Goal: Task Accomplishment & Management: Use online tool/utility

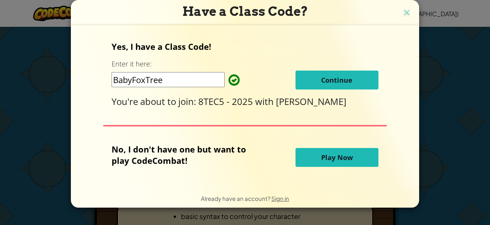
click at [336, 83] on span "Continue" at bounding box center [336, 79] width 31 height 9
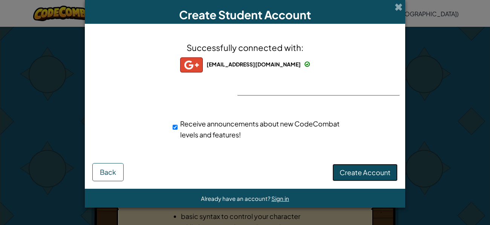
click at [360, 173] on span "Create Account" at bounding box center [365, 172] width 51 height 9
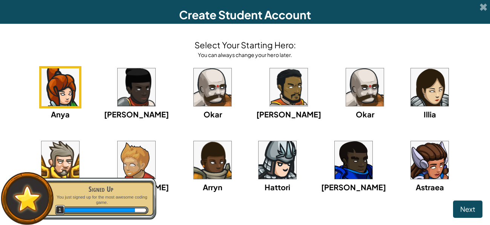
click at [335, 178] on img at bounding box center [354, 160] width 38 height 38
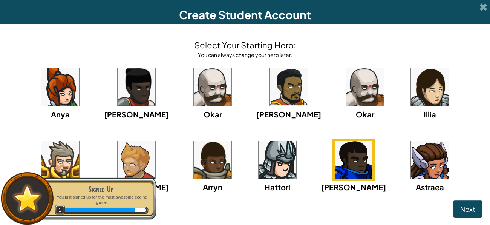
click at [270, 81] on img at bounding box center [289, 87] width 38 height 38
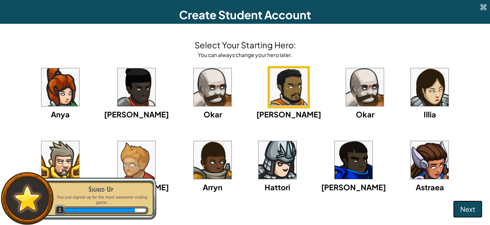
click at [470, 208] on span "Next" at bounding box center [467, 208] width 15 height 9
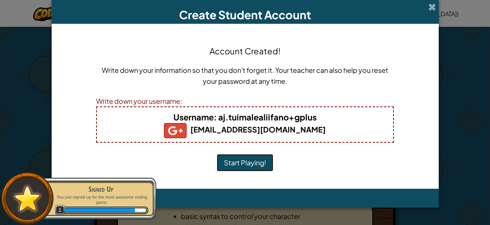
click at [237, 167] on button "Start Playing!" at bounding box center [245, 162] width 57 height 17
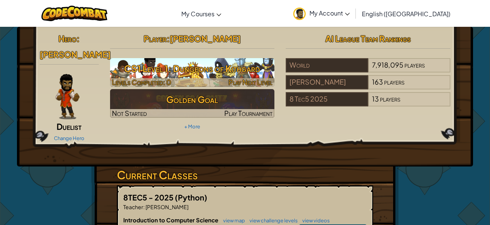
click at [129, 67] on h3 "CS1 Level 1: Dungeons of Kithgard" at bounding box center [192, 68] width 165 height 17
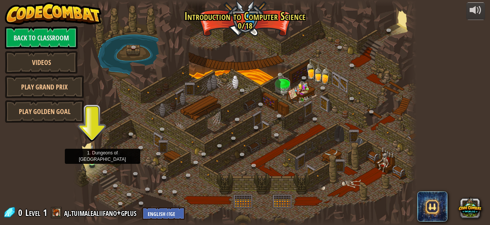
click at [91, 157] on img at bounding box center [92, 153] width 8 height 18
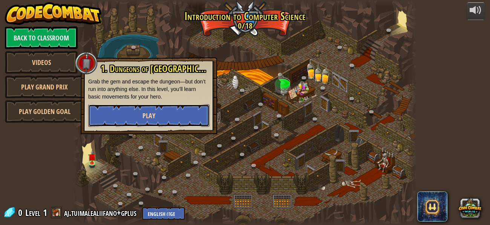
click at [144, 119] on span "Play" at bounding box center [148, 115] width 13 height 9
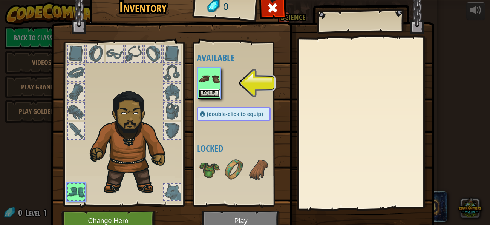
click at [209, 90] on button "Equip" at bounding box center [209, 93] width 21 height 8
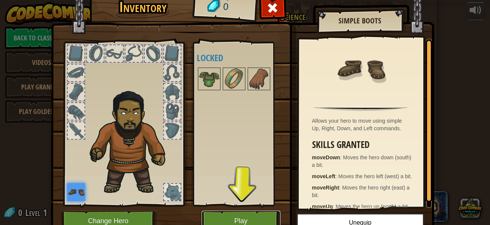
click at [266, 220] on button "Play" at bounding box center [241, 220] width 79 height 21
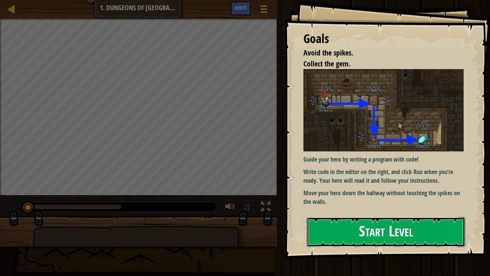
click at [447, 217] on button "Start Level" at bounding box center [386, 232] width 159 height 30
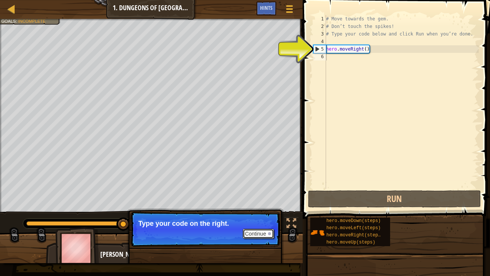
click at [262, 224] on button "Continue" at bounding box center [258, 233] width 31 height 10
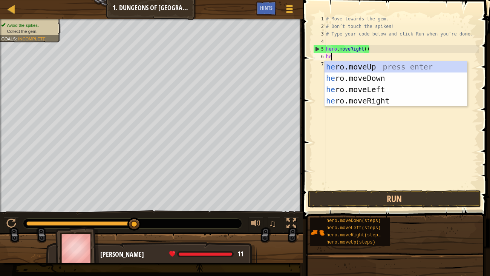
scroll to position [3, 0]
type textarea "her"
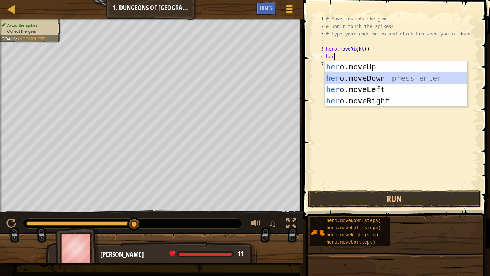
click at [395, 78] on div "her o.moveUp press enter her o.moveDown press enter her o.moveLeft press enter …" at bounding box center [396, 95] width 142 height 68
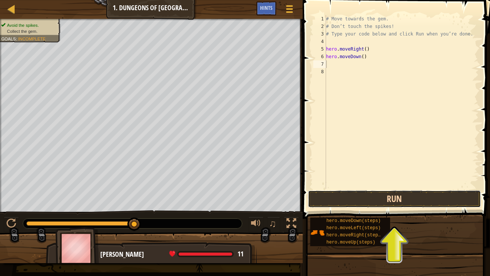
click at [425, 204] on button "Run" at bounding box center [394, 198] width 173 height 17
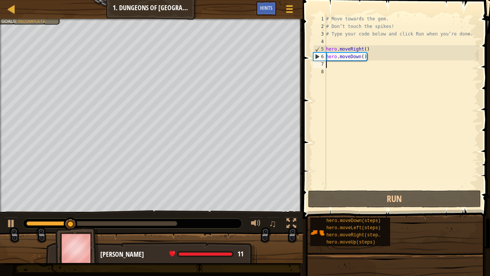
click at [330, 61] on div "# Move towards the gem. # Don’t touch the spikes! # Type your code below and cl…" at bounding box center [402, 109] width 154 height 188
click at [334, 66] on div "# Move towards the gem. # Don’t touch the spikes! # Type your code below and cl…" at bounding box center [402, 109] width 154 height 188
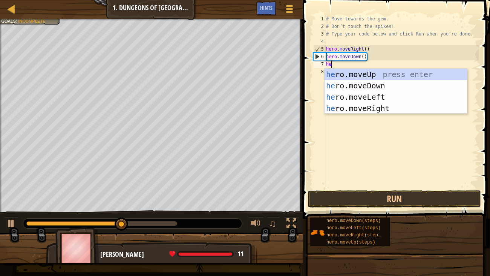
type textarea "hero"
click at [360, 110] on div "hero .moveUp press enter hero .moveDown press enter hero .moveLeft press enter …" at bounding box center [396, 103] width 142 height 68
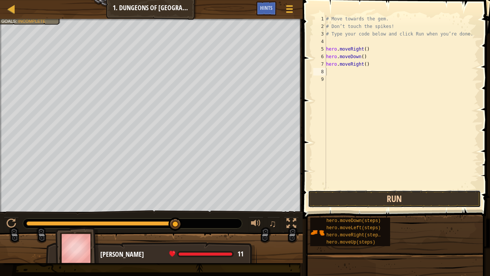
click at [375, 205] on button "Run" at bounding box center [394, 198] width 173 height 17
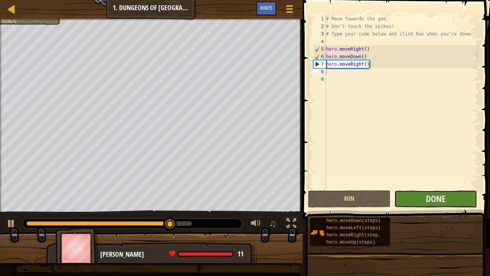
click at [419, 194] on button "Done" at bounding box center [435, 198] width 83 height 17
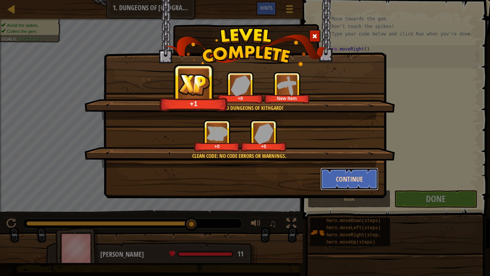
click at [338, 173] on button "Continue" at bounding box center [349, 178] width 58 height 23
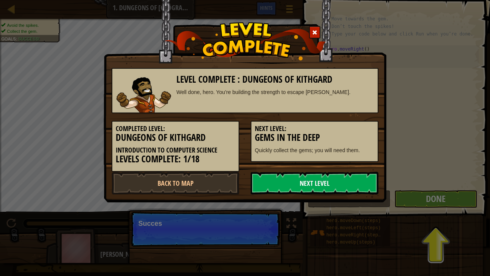
click at [337, 177] on link "Next Level" at bounding box center [315, 182] width 128 height 23
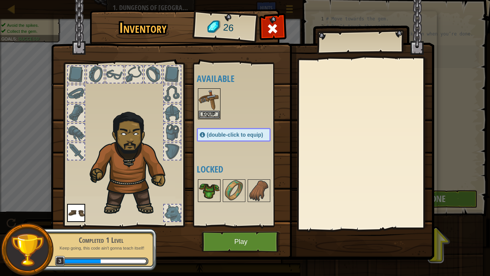
click at [208, 193] on img at bounding box center [209, 190] width 21 height 21
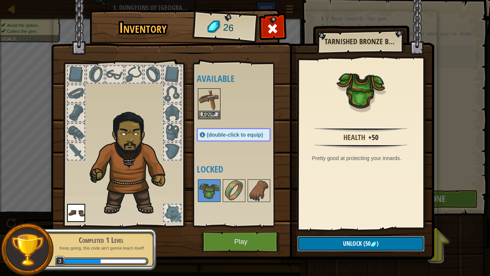
click at [395, 224] on button "Unlock (50 )" at bounding box center [360, 243] width 127 height 15
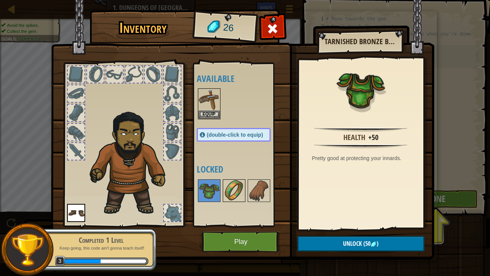
click at [229, 186] on img at bounding box center [233, 190] width 21 height 21
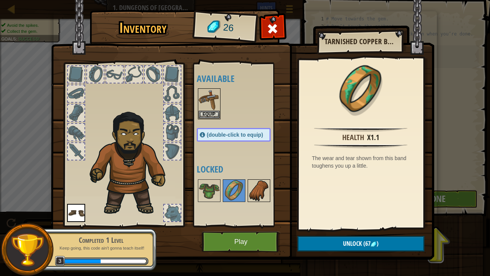
click at [251, 181] on img at bounding box center [258, 190] width 21 height 21
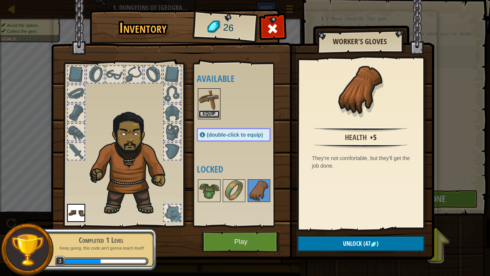
click at [208, 111] on button "Equip" at bounding box center [209, 114] width 21 height 8
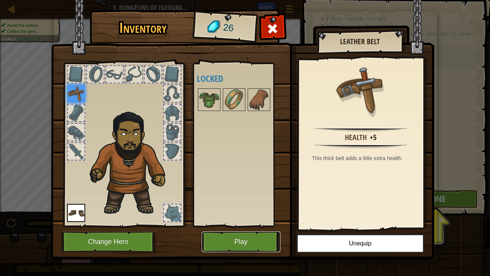
click at [254, 224] on button "Play" at bounding box center [241, 241] width 79 height 21
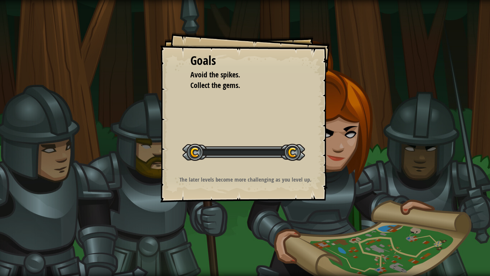
click at [248, 224] on div "Goals Avoid the spikes. Collect the gems. Start Level Error loading from server…" at bounding box center [245, 138] width 490 height 276
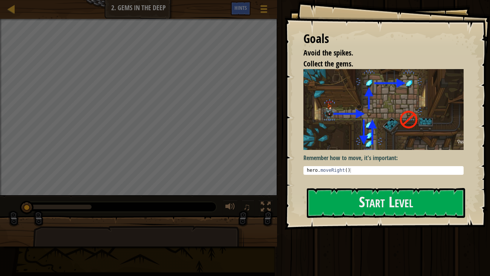
click at [344, 187] on div "Goals Avoid the spikes. Collect the gems. Remember how to move, it's important:…" at bounding box center [388, 114] width 206 height 229
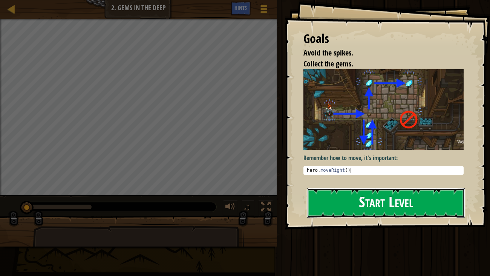
click at [348, 202] on button "Start Level" at bounding box center [386, 203] width 159 height 30
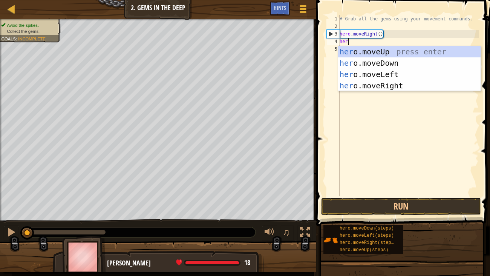
scroll to position [3, 0]
type textarea "hero"
click at [385, 66] on div "hero .moveUp press enter hero .moveDown press enter hero .moveLeft press enter …" at bounding box center [409, 80] width 142 height 68
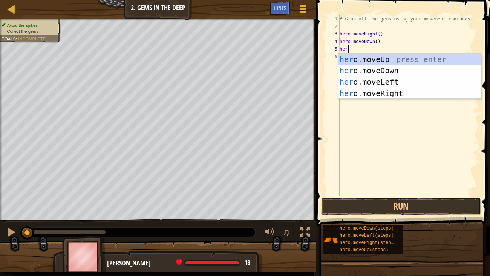
type textarea "hero"
click at [375, 61] on div "hero .moveUp press enter hero .moveDown press enter hero .moveLeft press enter …" at bounding box center [409, 88] width 142 height 68
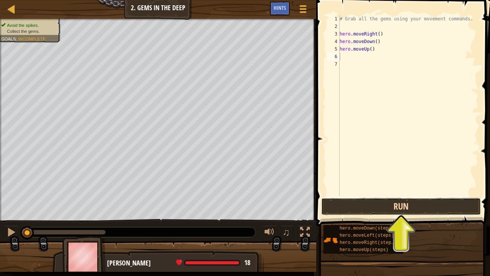
click at [376, 210] on button "Run" at bounding box center [401, 205] width 160 height 17
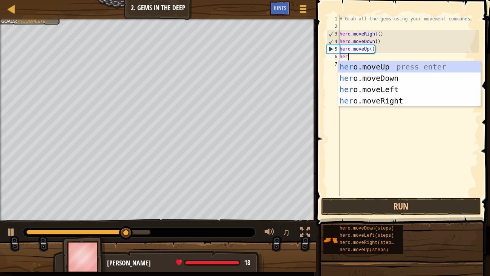
type textarea "hero"
click at [379, 66] on div "hero .moveUp press enter hero .moveDown press enter hero .moveLeft press enter …" at bounding box center [409, 95] width 142 height 68
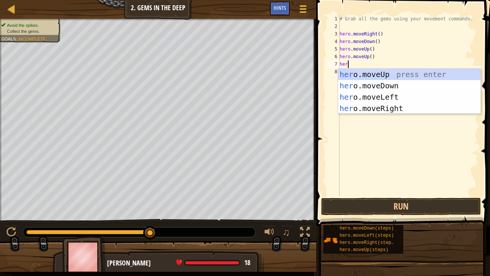
type textarea "hero"
click at [393, 111] on div "hero .moveUp press enter hero .moveDown press enter hero .moveLeft press enter …" at bounding box center [409, 103] width 142 height 68
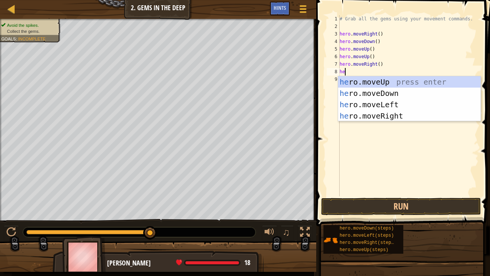
type textarea "hero"
click at [380, 92] on div "hero .moveUp press enter hero .moveDown press enter hero .moveLeft press enter …" at bounding box center [409, 110] width 142 height 68
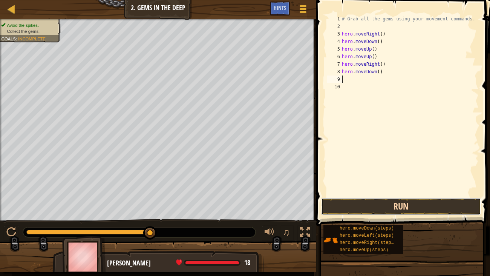
click at [354, 204] on button "Run" at bounding box center [401, 205] width 160 height 17
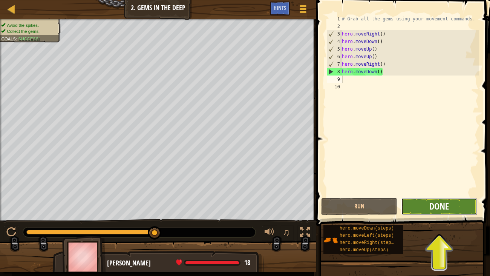
click at [445, 207] on span "Done" at bounding box center [439, 206] width 20 height 12
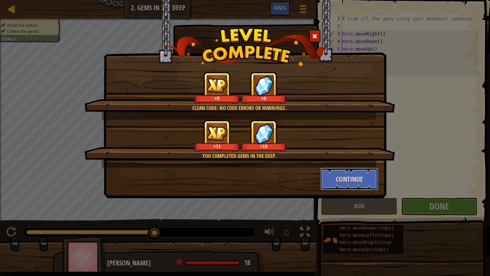
click at [337, 179] on button "Continue" at bounding box center [349, 178] width 58 height 23
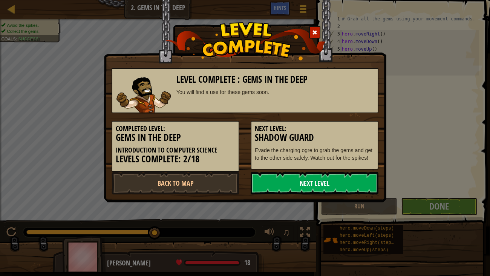
click at [347, 180] on link "Next Level" at bounding box center [315, 182] width 128 height 23
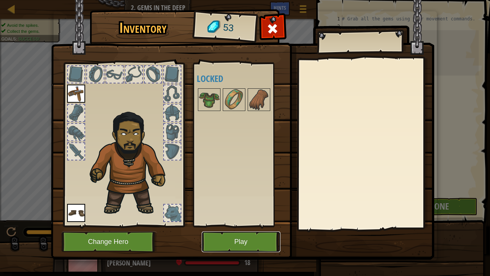
click at [250, 224] on button "Play" at bounding box center [241, 241] width 79 height 21
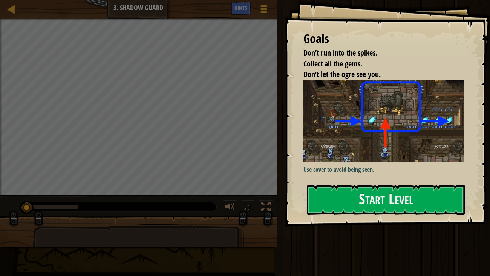
click at [380, 172] on p "Use cover to avoid being seen." at bounding box center [383, 169] width 161 height 9
click at [382, 194] on button "Start Level" at bounding box center [386, 200] width 159 height 30
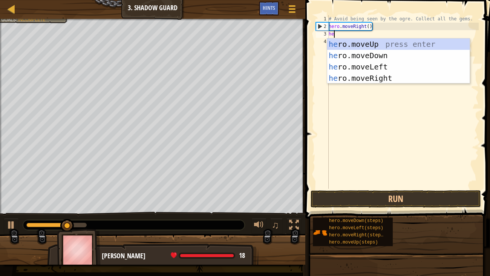
scroll to position [3, 0]
type textarea "hero"
click at [409, 73] on div "hero .moveUp press enter hero .moveDown press enter hero .moveLeft press enter …" at bounding box center [398, 72] width 142 height 68
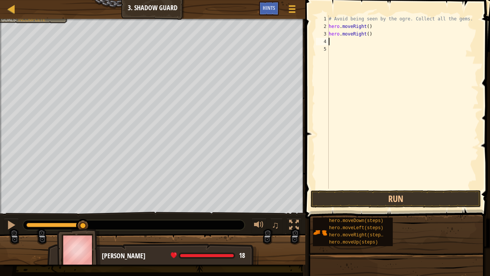
type textarea "h"
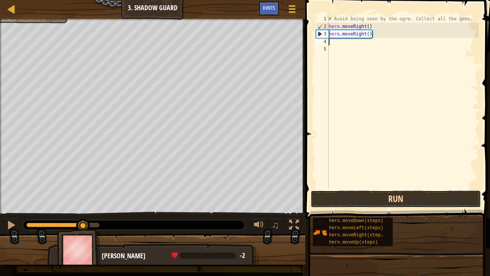
click at [354, 201] on button "Run" at bounding box center [396, 198] width 170 height 17
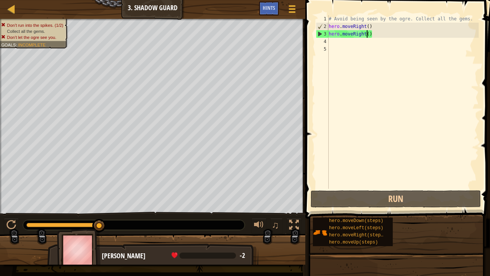
click at [367, 35] on div "# Avoid being seen by the ogre. Collect all the gems. hero . moveRight ( ) hero…" at bounding box center [403, 109] width 152 height 188
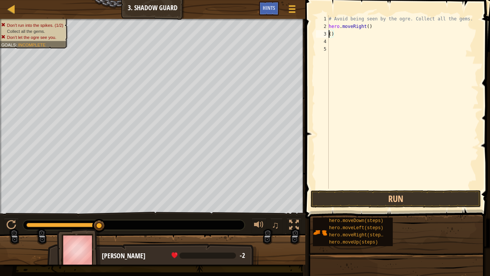
click at [369, 35] on div "# Avoid being seen by the ogre. Collect all the gems. hero . moveRight ( ) ( )" at bounding box center [403, 109] width 152 height 188
type textarea "("
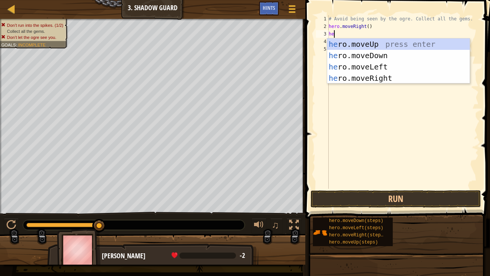
type textarea "her"
click at [384, 55] on div "her o.moveUp press enter her o.moveDown press enter her o.moveLeft press enter …" at bounding box center [398, 72] width 142 height 68
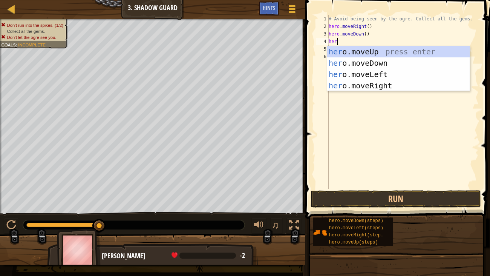
type textarea "hero"
click at [398, 51] on div "hero .moveUp press enter hero .moveDown press enter hero .moveLeft press enter …" at bounding box center [398, 80] width 142 height 68
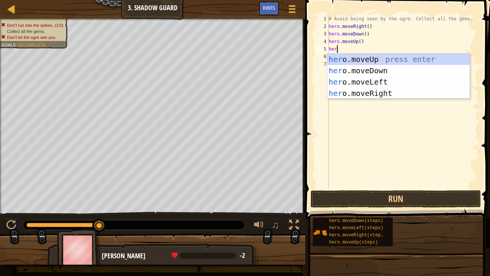
type textarea "hero"
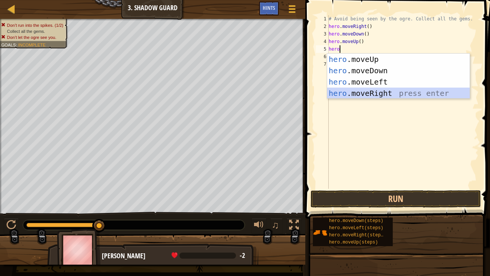
click at [407, 90] on div "hero .moveUp press enter hero .moveDown press enter hero .moveLeft press enter …" at bounding box center [398, 88] width 142 height 68
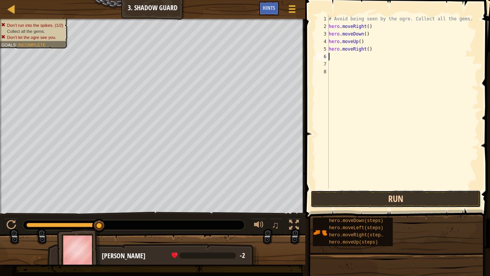
click at [383, 199] on button "Run" at bounding box center [396, 198] width 170 height 17
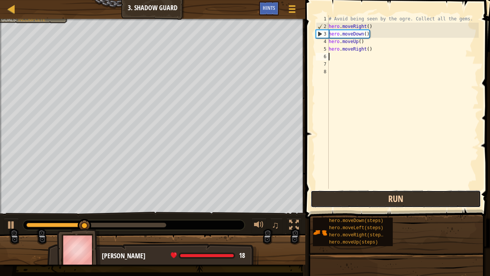
click at [338, 198] on button "Run" at bounding box center [396, 198] width 170 height 17
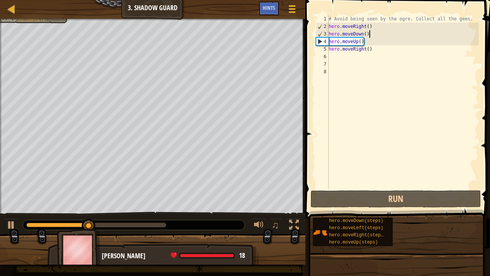
click at [369, 35] on div "# Avoid being seen by the ogre. Collect all the gems. hero . moveRight ( ) hero…" at bounding box center [403, 109] width 152 height 188
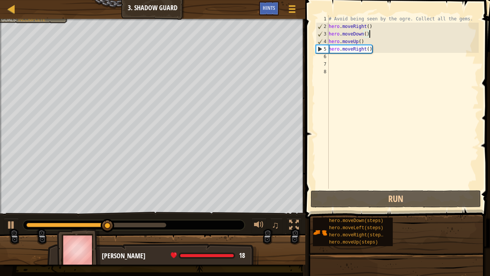
click at [371, 36] on div "# Avoid being seen by the ogre. Collect all the gems. hero . moveRight ( ) hero…" at bounding box center [403, 109] width 152 height 188
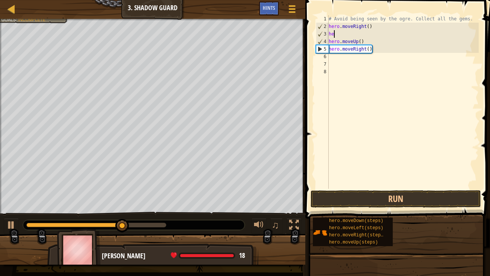
type textarea "h"
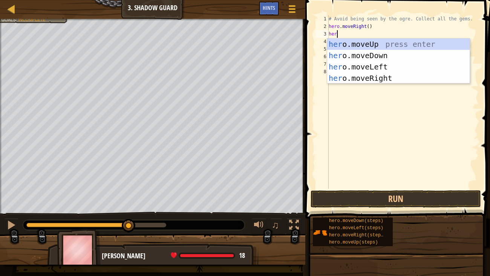
type textarea "hero"
click at [403, 48] on div "hero .moveUp press enter hero .moveDown press enter hero .moveLeft press enter …" at bounding box center [398, 72] width 142 height 68
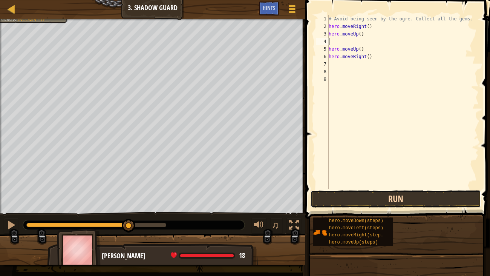
click at [436, 199] on button "Run" at bounding box center [396, 198] width 170 height 17
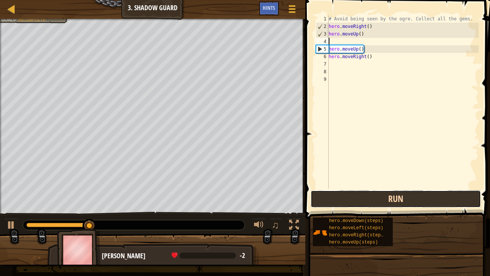
click at [424, 198] on button "Run" at bounding box center [396, 198] width 170 height 17
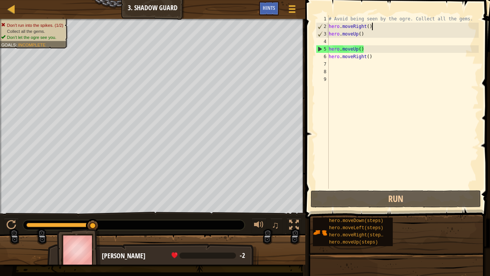
click at [376, 25] on div "# Avoid being seen by the ogre. Collect all the gems. hero . moveRight ( ) hero…" at bounding box center [403, 109] width 152 height 188
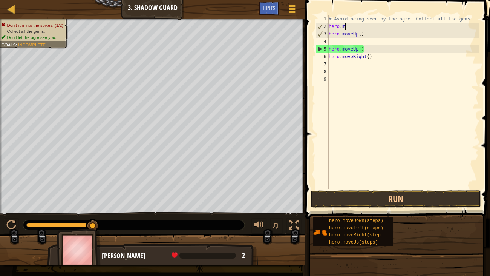
type textarea "h"
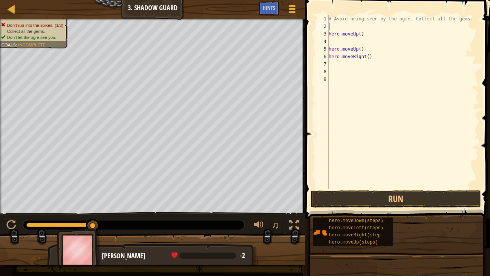
click at [382, 35] on div "# Avoid being seen by the ogre. Collect all the gems. hero . moveUp ( ) hero . …" at bounding box center [403, 109] width 152 height 188
type textarea "h"
click at [385, 63] on div "# Avoid being seen by the ogre. Collect all the gems. hero . moveUp ( ) hero . …" at bounding box center [403, 109] width 152 height 188
click at [383, 57] on div "# Avoid being seen by the ogre. Collect all the gems. hero . moveUp ( ) hero . …" at bounding box center [403, 109] width 152 height 188
type textarea "h"
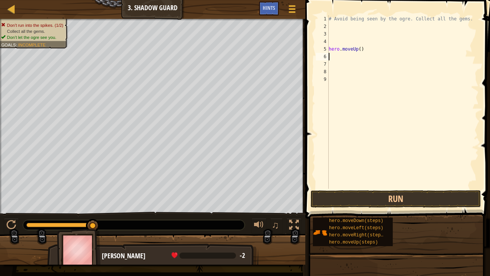
click at [377, 47] on div "# Avoid being seen by the ogre. Collect all the gems. hero . moveUp ( )" at bounding box center [403, 109] width 152 height 188
type textarea "h"
click at [361, 25] on div "# Avoid being seen by the ogre. Collect all the gems." at bounding box center [403, 109] width 152 height 188
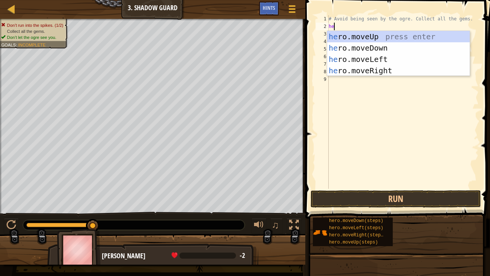
type textarea "her"
click at [390, 69] on div "her o.moveUp press enter her o.moveDown press enter her o.moveLeft press enter …" at bounding box center [398, 65] width 142 height 68
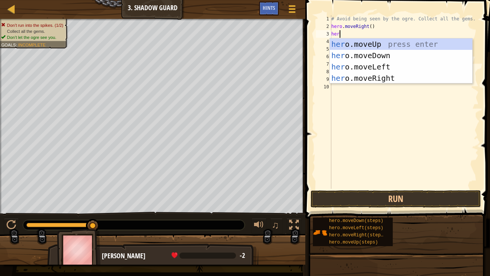
type textarea "hero"
click at [387, 77] on div "hero .moveUp press enter hero .moveDown press enter hero .moveLeft press enter …" at bounding box center [401, 72] width 142 height 68
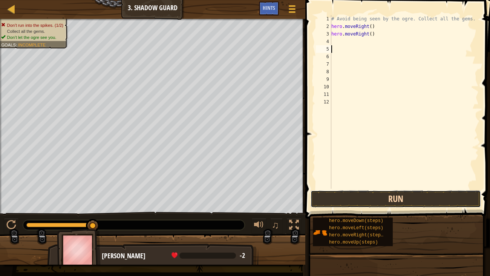
click at [419, 195] on button "Run" at bounding box center [396, 198] width 170 height 17
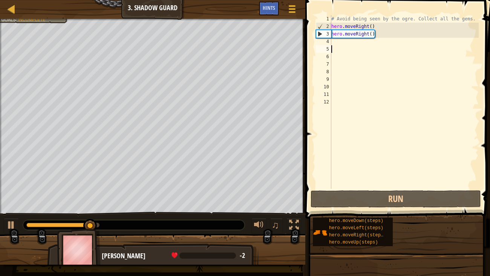
click at [376, 35] on div "# Avoid being seen by the ogre. Collect all the gems. hero . moveRight ( ) hero…" at bounding box center [404, 109] width 149 height 188
type textarea "hero.moveRight()"
click at [367, 44] on div "# Avoid being seen by the ogre. Collect all the gems. hero . moveRight ( ) hero…" at bounding box center [404, 109] width 149 height 188
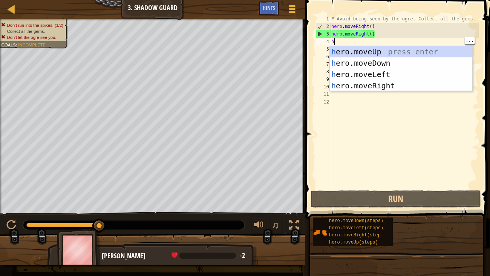
type textarea "he"
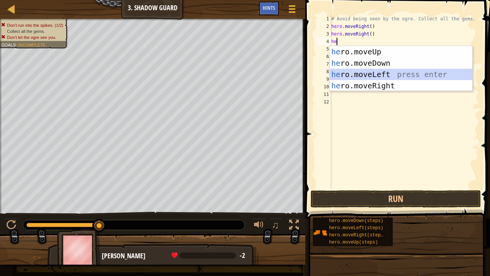
click at [381, 75] on div "he ro.moveUp press enter he ro.moveDown press enter he ro.moveLeft press enter …" at bounding box center [401, 80] width 142 height 68
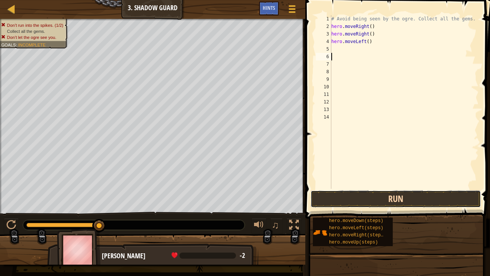
click at [418, 201] on button "Run" at bounding box center [396, 198] width 170 height 17
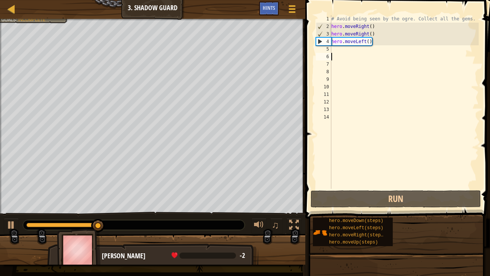
click at [344, 52] on div "# Avoid being seen by the ogre. Collect all the gems. hero . moveRight ( ) hero…" at bounding box center [404, 109] width 149 height 188
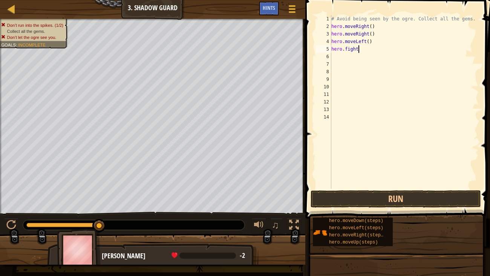
scroll to position [3, 2]
type textarea "hero.fight()"
click at [389, 196] on button "Run" at bounding box center [396, 198] width 170 height 17
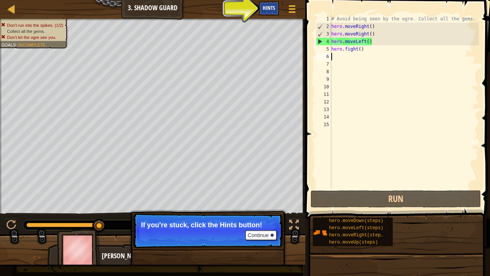
click at [273, 6] on span "Hints" at bounding box center [269, 7] width 12 height 7
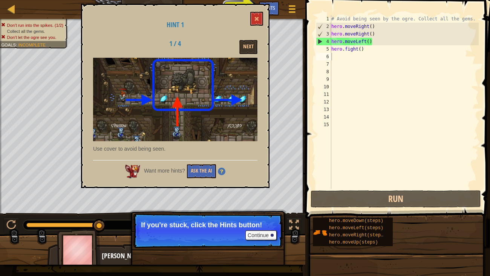
click at [192, 101] on img at bounding box center [175, 100] width 164 height 84
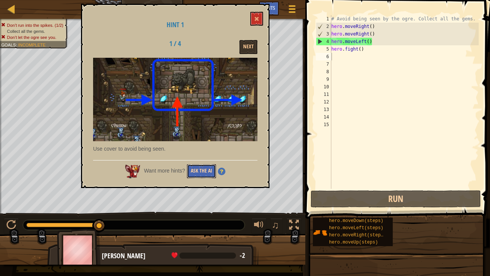
click at [206, 173] on button "Ask the AI" at bounding box center [201, 171] width 29 height 14
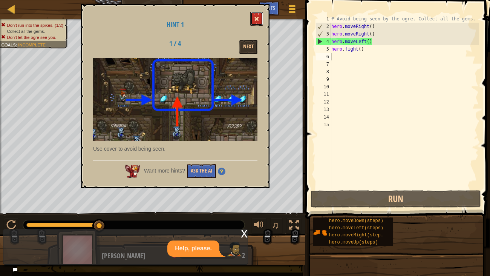
click at [257, 21] on span at bounding box center [256, 18] width 5 height 5
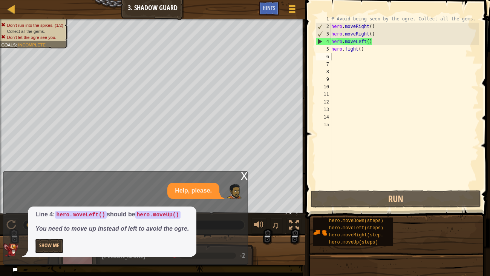
click at [367, 49] on div "# Avoid being seen by the ogre. Collect all the gems. hero . moveRight ( ) hero…" at bounding box center [404, 109] width 149 height 188
click at [375, 32] on div "# Avoid being seen by the ogre. Collect all the gems. hero . moveRight ( ) hero…" at bounding box center [404, 109] width 149 height 188
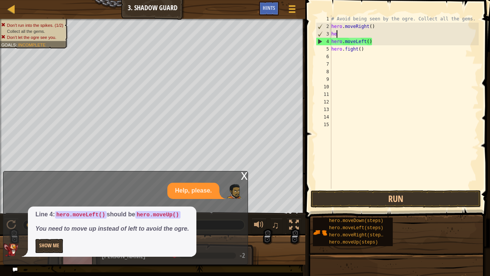
type textarea "h"
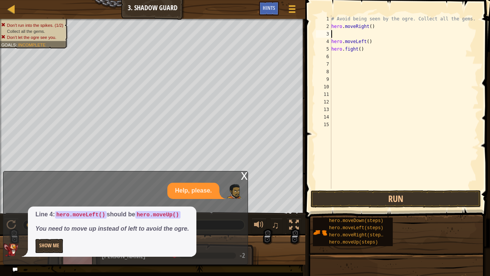
click at [369, 51] on div "# Avoid being seen by the ogre. Collect all the gems. hero . moveRight ( ) hero…" at bounding box center [404, 109] width 149 height 188
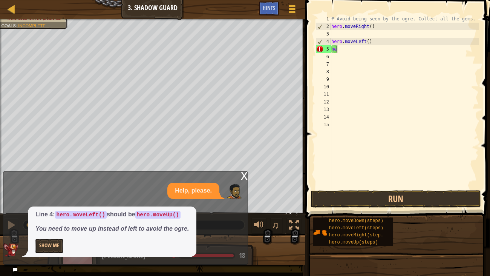
type textarea "h"
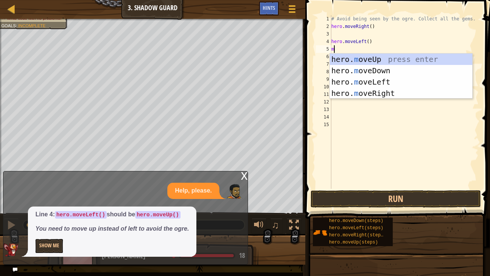
type textarea "mo"
click at [386, 95] on div "hero. mo veUp press enter hero. mo veDown press enter hero. mo veLeft press ent…" at bounding box center [401, 88] width 142 height 68
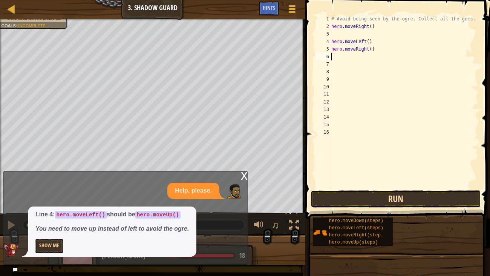
click at [395, 197] on button "Run" at bounding box center [396, 198] width 170 height 17
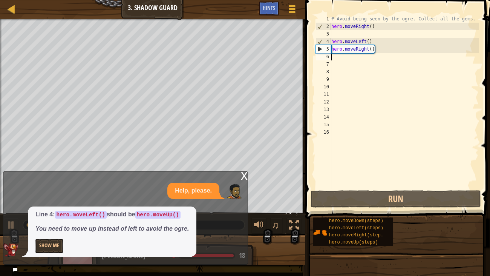
click at [349, 34] on div "# Avoid being seen by the ogre. Collect all the gems. hero . moveRight ( ) hero…" at bounding box center [404, 109] width 149 height 188
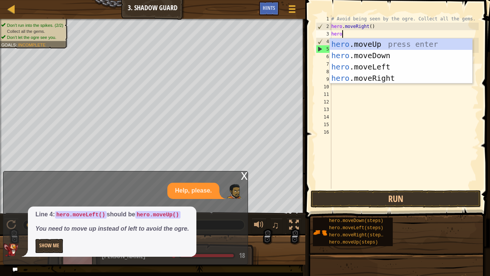
type textarea "hero."
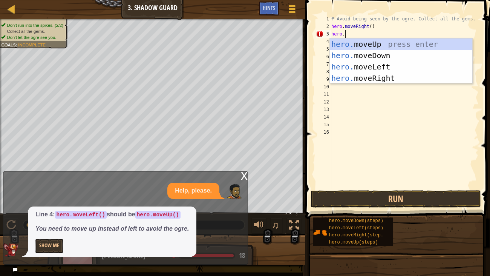
click at [398, 42] on div "hero. moveUp press enter hero. moveDown press enter hero. moveLeft press enter …" at bounding box center [401, 72] width 142 height 68
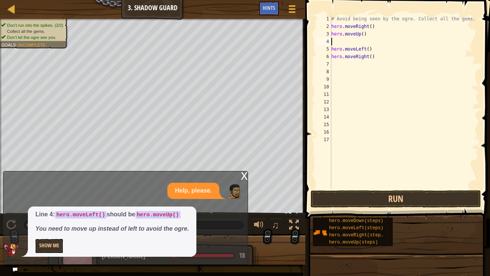
scroll to position [3, 0]
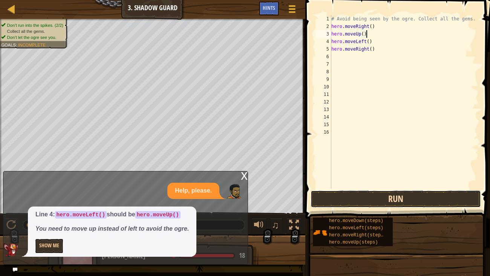
click at [357, 197] on button "Run" at bounding box center [396, 198] width 170 height 17
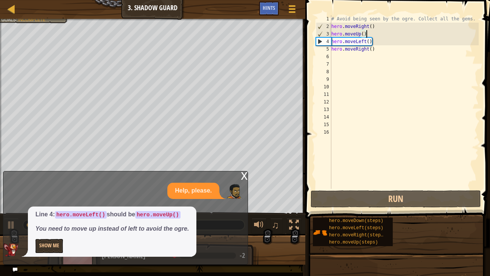
click at [373, 44] on div "# Avoid being seen by the ogre. Collect all the gems. hero . moveRight ( ) hero…" at bounding box center [404, 109] width 149 height 188
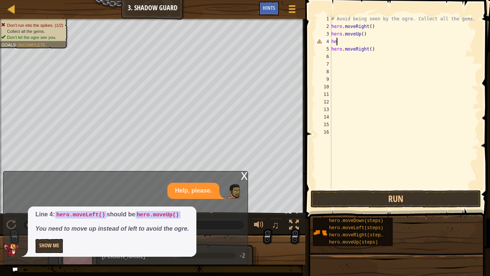
type textarea "h"
type textarea "hero.moveUp()"
click at [346, 53] on div "# Avoid being seen by the ogre. Collect all the gems. hero . moveRight ( ) hero…" at bounding box center [404, 109] width 149 height 188
click at [338, 47] on div "# Avoid being seen by the ogre. Collect all the gems. hero . moveRight ( ) hero…" at bounding box center [404, 109] width 149 height 188
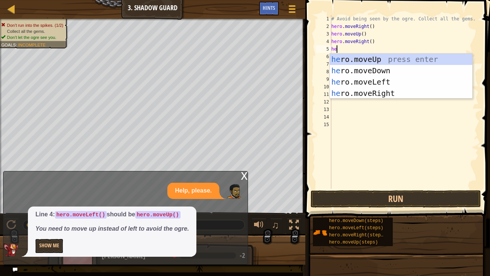
type textarea "hero"
click at [377, 70] on div "hero .moveUp press enter hero .moveDown press enter hero .moveLeft press enter …" at bounding box center [401, 88] width 142 height 68
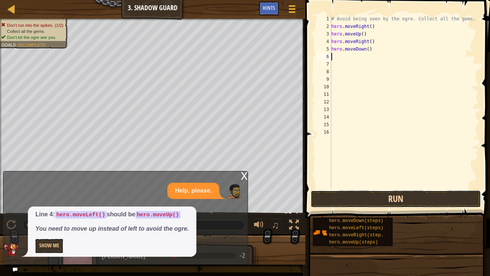
click at [421, 200] on button "Run" at bounding box center [396, 198] width 170 height 17
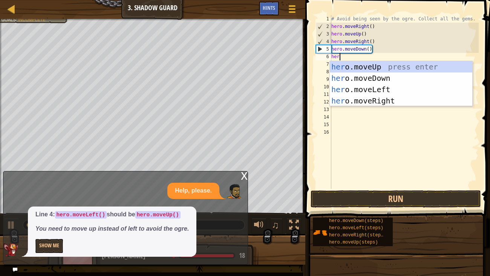
type textarea "hero"
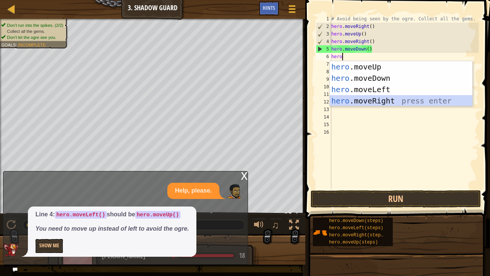
click at [393, 96] on div "hero .moveUp press enter hero .moveDown press enter hero .moveLeft press enter …" at bounding box center [401, 95] width 142 height 68
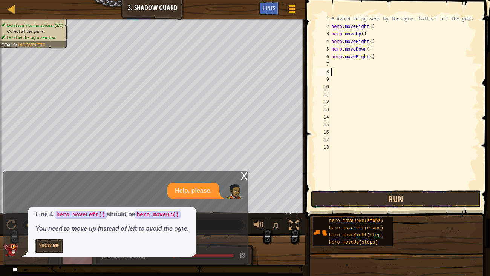
click at [419, 204] on button "Run" at bounding box center [396, 198] width 170 height 17
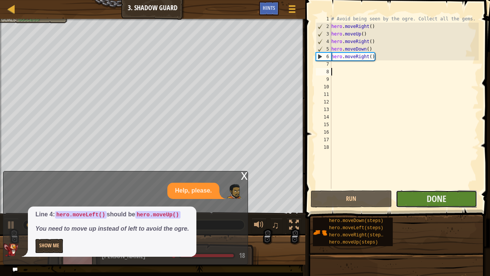
click at [425, 204] on button "Done" at bounding box center [436, 198] width 81 height 17
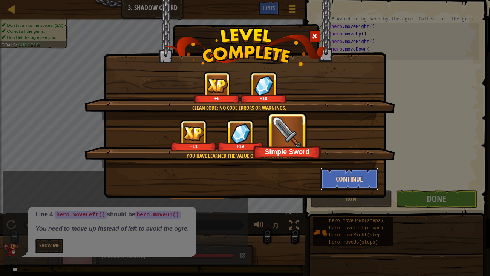
click at [344, 184] on button "Continue" at bounding box center [349, 178] width 58 height 23
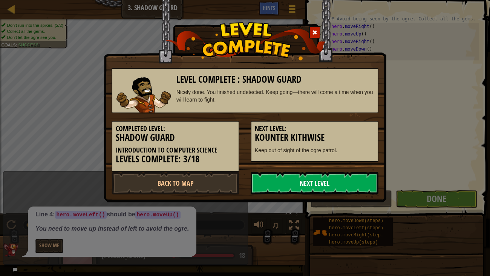
click at [343, 184] on link "Next Level" at bounding box center [315, 182] width 128 height 23
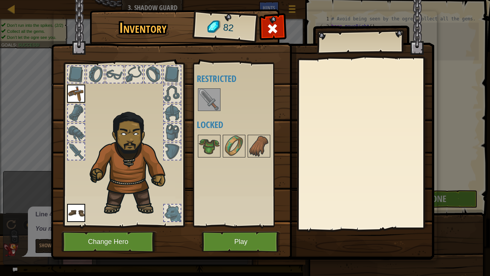
click at [210, 93] on img at bounding box center [209, 99] width 21 height 21
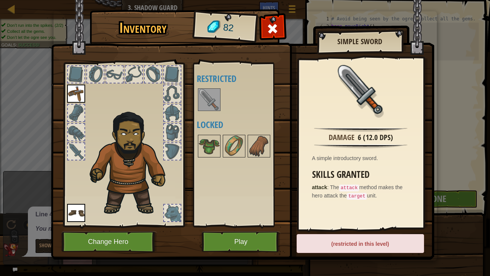
click at [74, 77] on div at bounding box center [76, 74] width 17 height 17
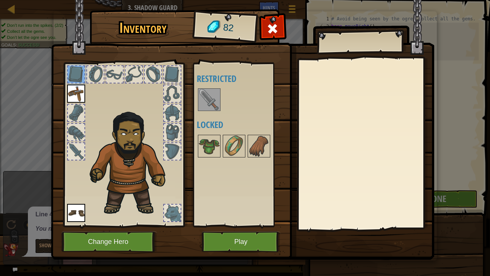
click at [78, 95] on img at bounding box center [76, 93] width 18 height 18
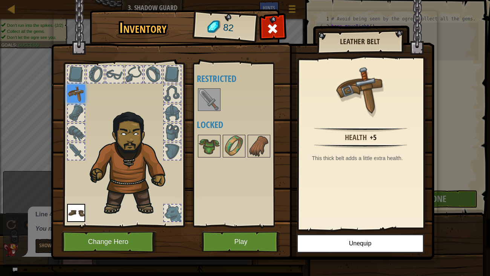
click at [80, 110] on div at bounding box center [76, 112] width 17 height 17
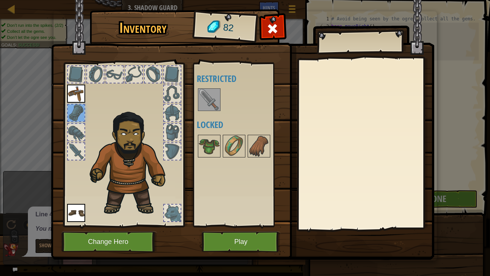
click at [80, 131] on div at bounding box center [76, 132] width 17 height 17
click at [208, 156] on div at bounding box center [209, 146] width 23 height 23
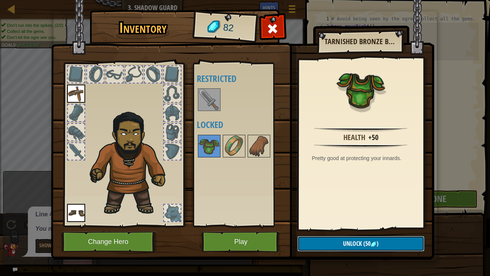
click at [361, 224] on span "Unlock" at bounding box center [352, 243] width 19 height 8
click at [346, 224] on button "Confirm" at bounding box center [360, 243] width 127 height 15
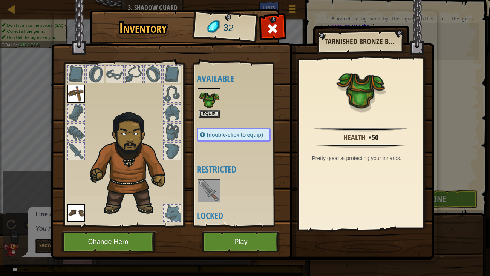
click at [211, 118] on div "Equip" at bounding box center [209, 103] width 23 height 31
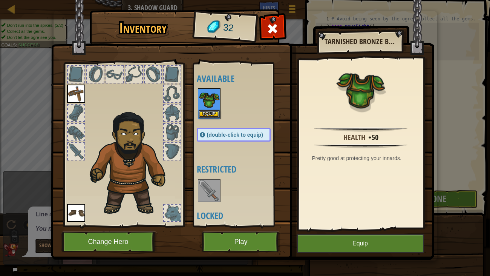
click at [211, 118] on div "Equip" at bounding box center [209, 103] width 23 height 31
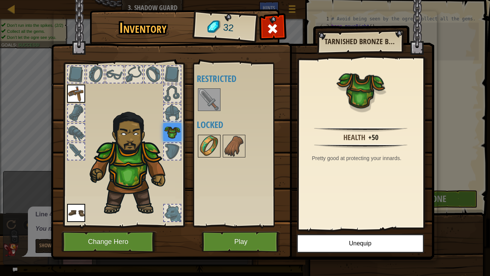
click at [212, 153] on img at bounding box center [209, 145] width 21 height 21
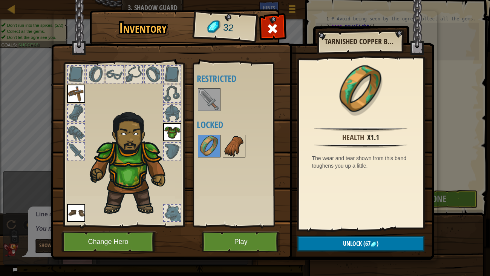
click at [230, 151] on img at bounding box center [233, 145] width 21 height 21
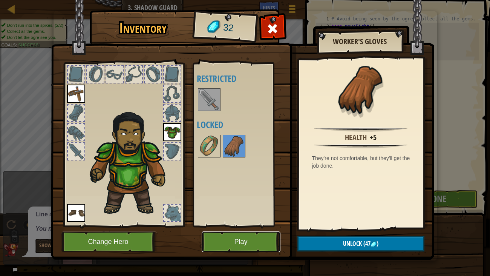
click at [227, 224] on button "Play" at bounding box center [241, 241] width 79 height 21
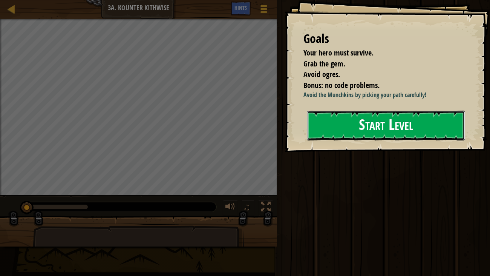
click at [361, 140] on button "Start Level" at bounding box center [386, 125] width 159 height 30
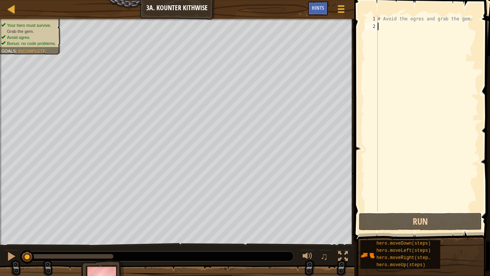
type textarea "mo"
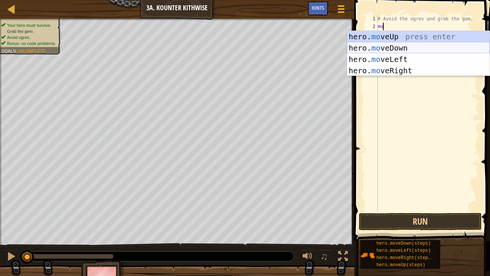
click at [396, 45] on div "hero. mo veUp press enter hero. mo veDown press enter hero. mo veLeft press ent…" at bounding box center [418, 65] width 142 height 68
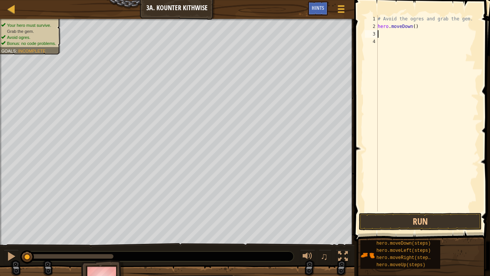
type textarea "mo"
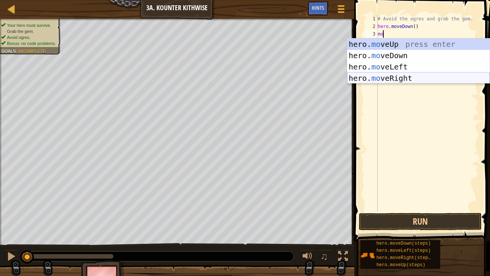
click at [404, 79] on div "hero. mo veUp press enter hero. mo veDown press enter hero. mo veLeft press ent…" at bounding box center [418, 72] width 142 height 68
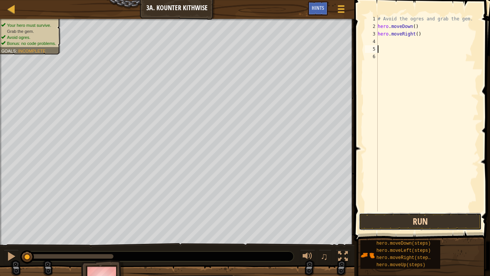
click at [432, 221] on button "Run" at bounding box center [420, 221] width 123 height 17
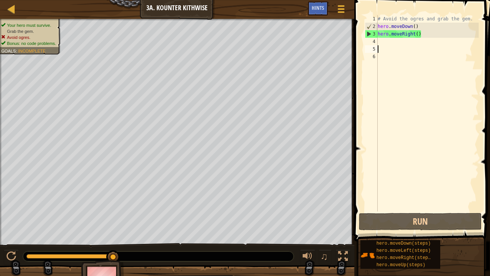
click at [385, 44] on div "# Avoid the ogres and grab the gem. hero . moveDown ( ) hero . moveRight ( )" at bounding box center [427, 120] width 103 height 211
type textarea "mo"
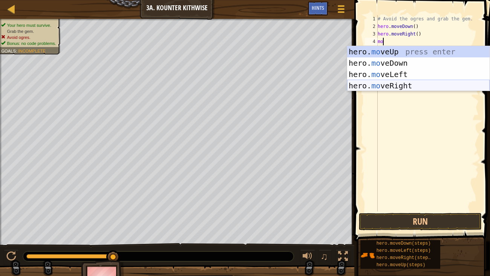
click at [397, 86] on div "hero. mo veUp press enter hero. mo veDown press enter hero. mo veLeft press ent…" at bounding box center [418, 80] width 142 height 68
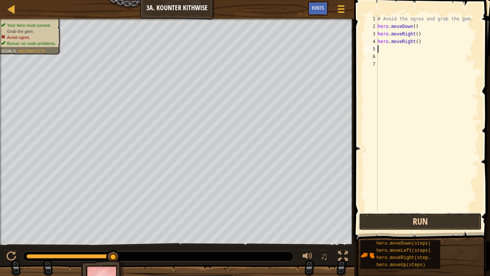
click at [432, 219] on button "Run" at bounding box center [420, 221] width 123 height 17
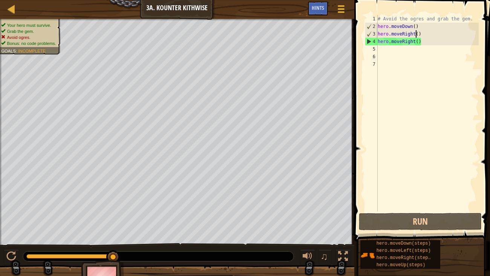
click at [416, 32] on div "# Avoid the ogres and grab the gem. hero . moveDown ( ) hero . moveRight ( ) he…" at bounding box center [427, 120] width 103 height 211
click at [418, 31] on div "# Avoid the ogres and grab the gem. hero . moveDown ( ) hero . moveRight ( ) he…" at bounding box center [427, 120] width 103 height 211
click at [422, 33] on div "# Avoid the ogres and grab the gem. hero . moveDown ( ) hero . moveRight ( ) he…" at bounding box center [427, 120] width 103 height 211
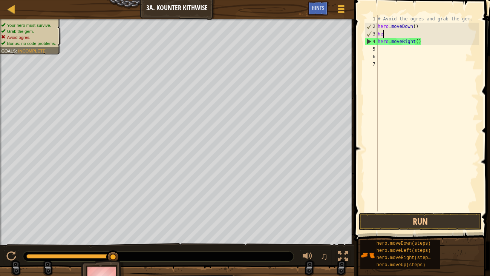
type textarea "h"
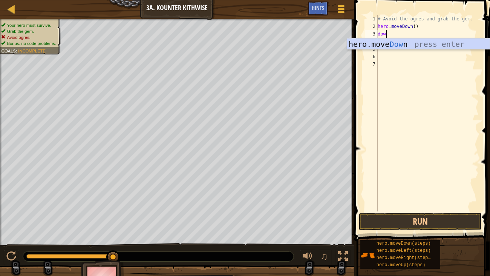
type textarea "do"
click at [403, 44] on div "hero.move Do wn press enter" at bounding box center [418, 55] width 142 height 34
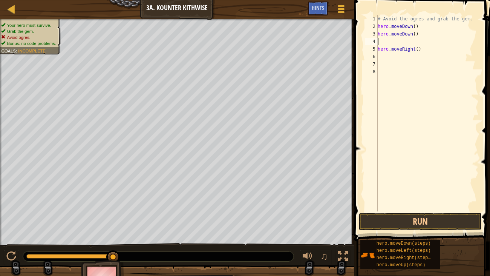
type textarea "hero.moveDown()"
click at [427, 220] on button "Run" at bounding box center [420, 221] width 123 height 17
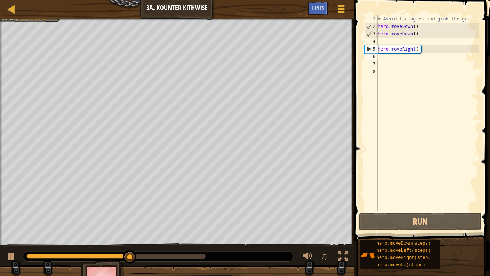
click at [393, 60] on div "# Avoid the ogres and grab the gem. hero . moveDown ( ) hero . moveDown ( ) her…" at bounding box center [427, 120] width 103 height 211
click at [435, 46] on div "# Avoid the ogres and grab the gem. hero . moveDown ( ) hero . moveDown ( ) her…" at bounding box center [427, 120] width 103 height 211
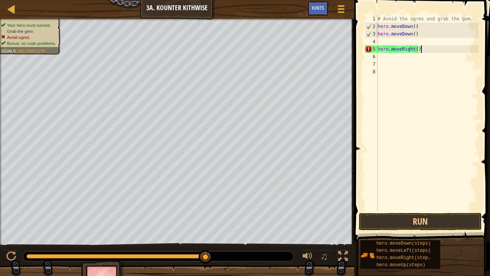
type textarea "hero.moveRight()"
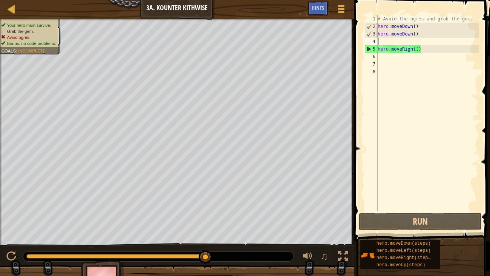
click at [410, 43] on div "# Avoid the ogres and grab the gem. hero . moveDown ( ) hero . moveDown ( ) her…" at bounding box center [427, 120] width 103 height 211
type textarea "hero.moveDown()"
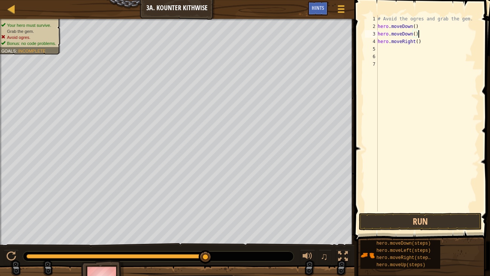
click at [390, 51] on div "# Avoid the ogres and grab the gem. hero . moveDown ( ) hero . moveDown ( ) her…" at bounding box center [427, 120] width 103 height 211
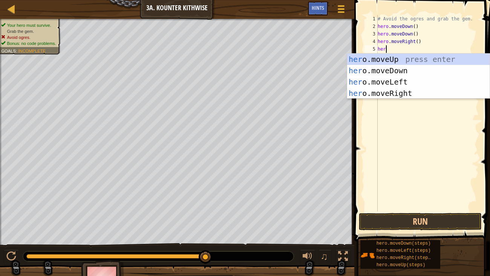
type textarea "hero"
click at [430, 63] on div "hero .moveUp press enter hero .moveDown press enter hero .moveLeft press enter …" at bounding box center [418, 88] width 142 height 68
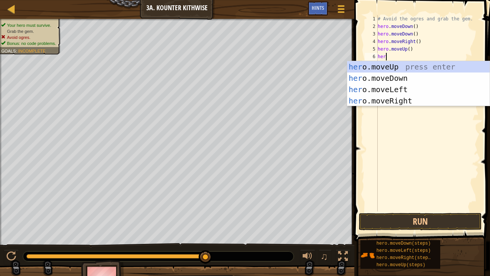
type textarea "hero"
click at [415, 100] on div "hero .moveUp press enter hero .moveDown press enter hero .moveLeft press enter …" at bounding box center [418, 95] width 142 height 68
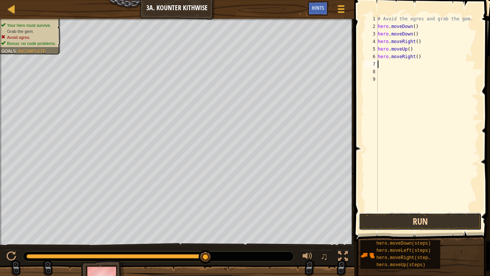
click at [446, 224] on button "Run" at bounding box center [420, 221] width 123 height 17
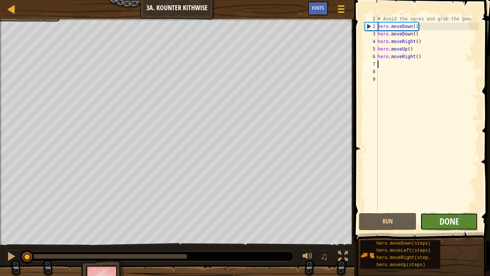
click at [446, 219] on span "Done" at bounding box center [449, 221] width 20 height 12
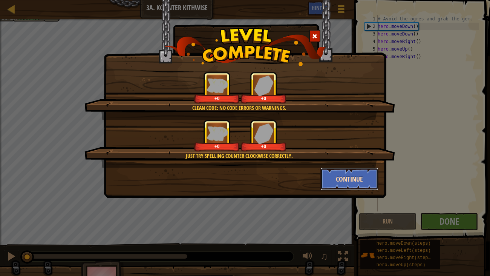
click at [356, 171] on button "Continue" at bounding box center [349, 178] width 58 height 23
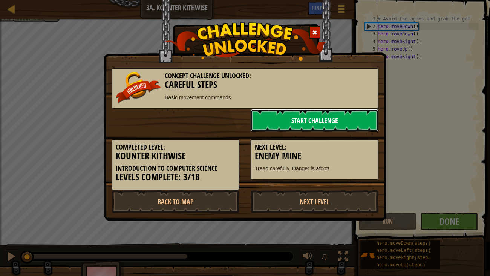
click at [357, 120] on link "Start Challenge" at bounding box center [315, 120] width 128 height 23
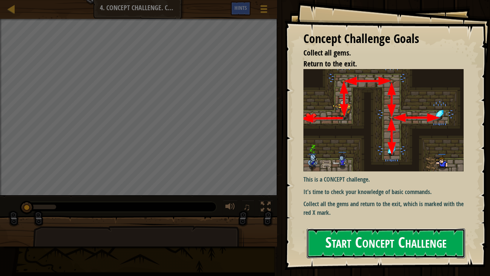
click at [394, 224] on button "Start Concept Challenge" at bounding box center [386, 243] width 159 height 30
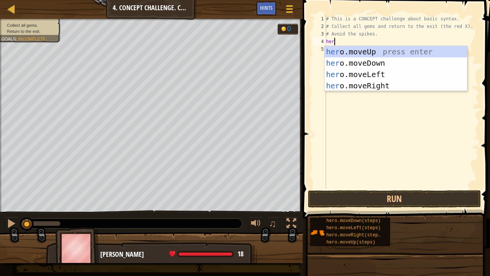
scroll to position [3, 0]
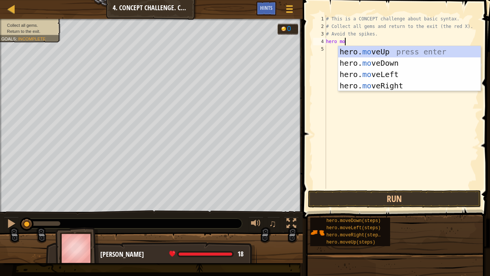
type textarea "hero move"
click at [386, 48] on div "hero. move Up press enter hero. move Down press enter hero. move Left press ent…" at bounding box center [409, 80] width 142 height 68
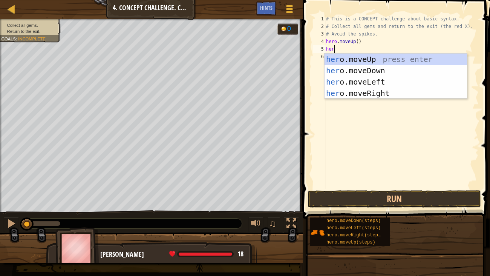
type textarea "hero"
click at [367, 96] on div "hero .moveUp press enter hero .moveDown press enter hero .moveLeft press enter …" at bounding box center [396, 88] width 142 height 68
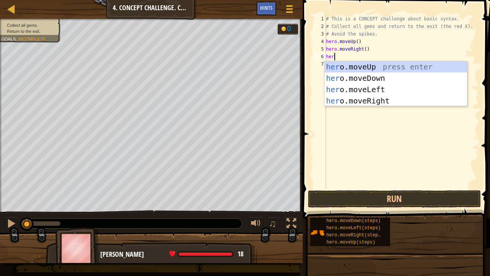
type textarea "hero"
click at [376, 81] on div "hero .moveUp press enter hero .moveDown press enter hero .moveLeft press enter …" at bounding box center [396, 95] width 142 height 68
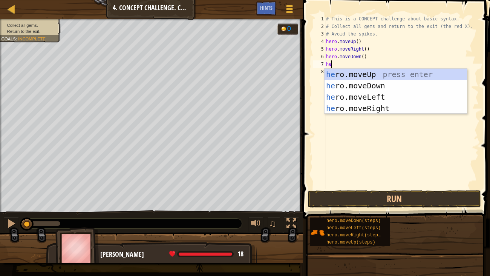
type textarea "her"
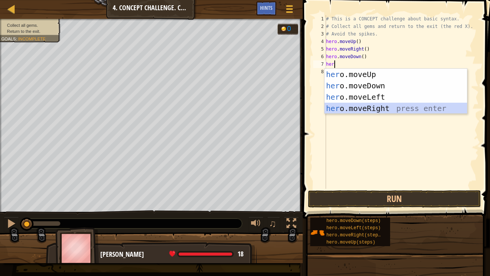
click at [372, 104] on div "her o.moveUp press enter her o.moveDown press enter her o.moveLeft press enter …" at bounding box center [396, 103] width 142 height 68
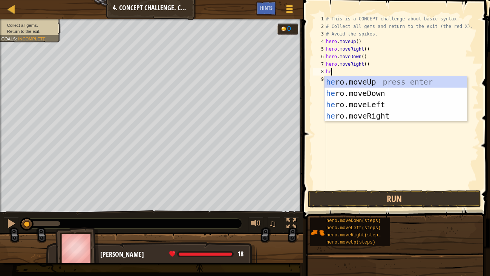
type textarea "her"
click at [353, 108] on div "her o.moveUp press enter her o.moveDown press enter her o.moveLeft press enter …" at bounding box center [396, 110] width 142 height 68
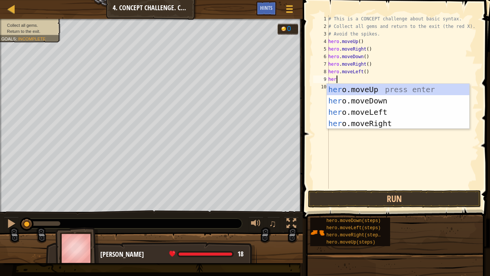
type textarea "hero"
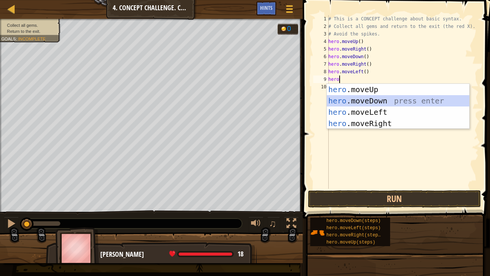
click at [374, 101] on div "hero .moveUp press enter hero .moveDown press enter hero .moveLeft press enter …" at bounding box center [398, 118] width 142 height 68
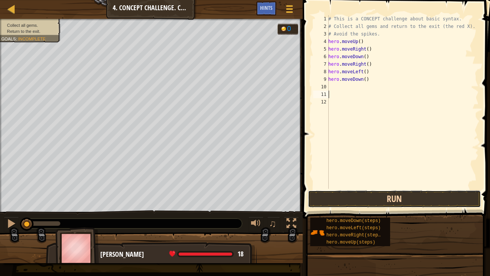
click at [437, 200] on button "Run" at bounding box center [394, 198] width 173 height 17
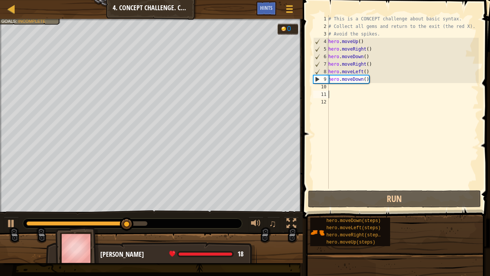
click at [382, 93] on div "# This is a CONCEPT challenge about basic syntax. # Collect all gems and return…" at bounding box center [403, 109] width 152 height 188
click at [386, 87] on div "# This is a CONCEPT challenge about basic syntax. # Collect all gems and return…" at bounding box center [403, 109] width 152 height 188
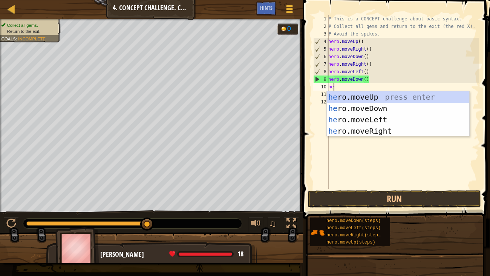
type textarea "hero"
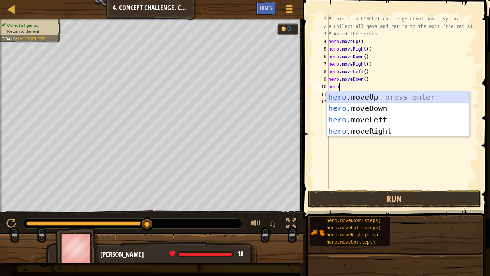
click at [382, 99] on div "hero .moveUp press enter hero .moveDown press enter hero .moveLeft press enter …" at bounding box center [398, 125] width 142 height 68
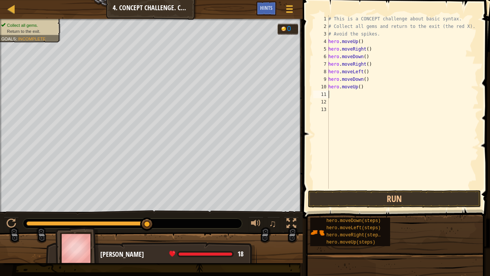
scroll to position [3, 0]
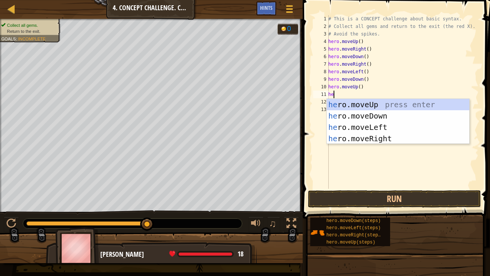
type textarea "hero"
click at [360, 103] on div "hero .moveUp press enter hero .moveDown press enter hero .moveLeft press enter …" at bounding box center [398, 133] width 142 height 68
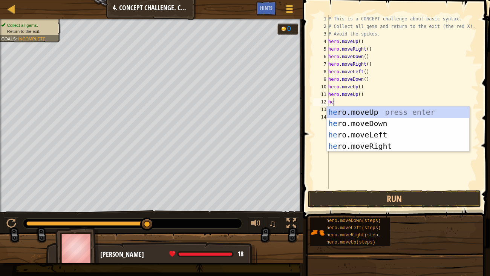
type textarea "her"
click at [366, 133] on div "her o.moveUp press enter her o.moveDown press enter her o.moveLeft press enter …" at bounding box center [398, 140] width 142 height 68
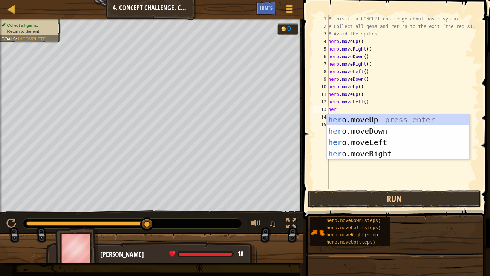
type textarea "hero"
click at [355, 139] on div "hero .moveUp press enter hero .moveDown press enter hero .moveLeft press enter …" at bounding box center [398, 148] width 142 height 68
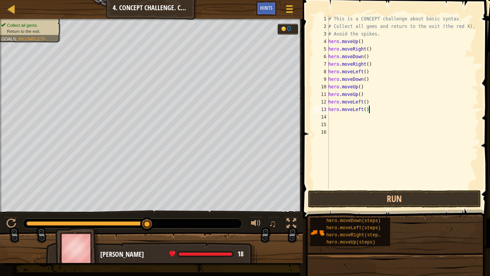
click at [368, 110] on div "# This is a CONCEPT challenge about basic syntax. # Collect all gems and return…" at bounding box center [403, 109] width 152 height 188
type textarea "h"
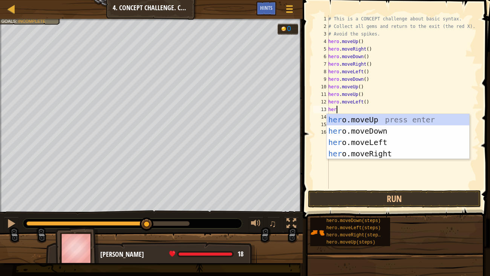
type textarea "hero"
click at [387, 131] on div "hero .moveUp press enter hero .moveDown press enter hero .moveLeft press enter …" at bounding box center [398, 148] width 142 height 68
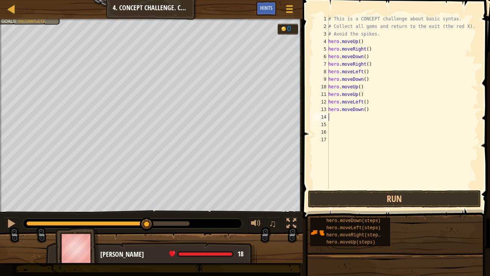
scroll to position [3, 0]
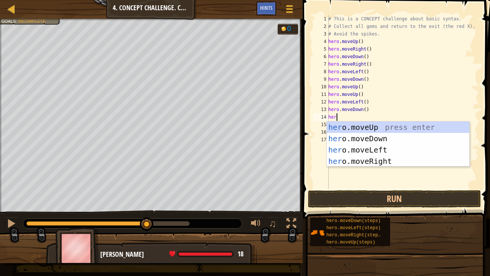
type textarea "hero"
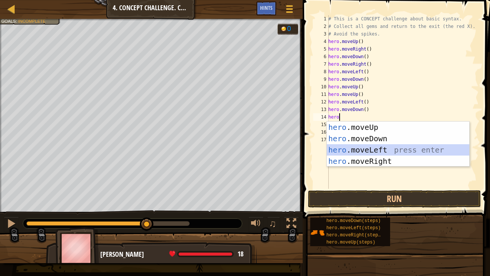
click at [376, 151] on div "hero .moveUp press enter hero .moveDown press enter hero .moveLeft press enter …" at bounding box center [398, 155] width 142 height 68
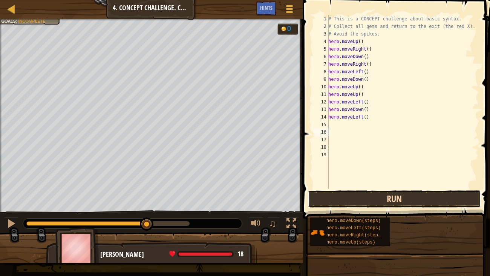
click at [344, 195] on button "Run" at bounding box center [394, 198] width 173 height 17
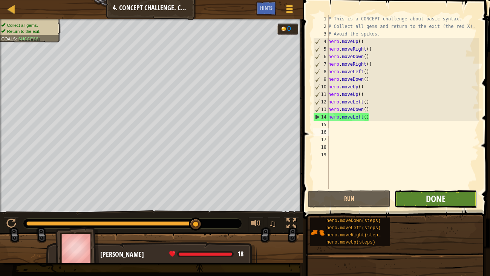
click at [439, 198] on span "Done" at bounding box center [436, 198] width 20 height 12
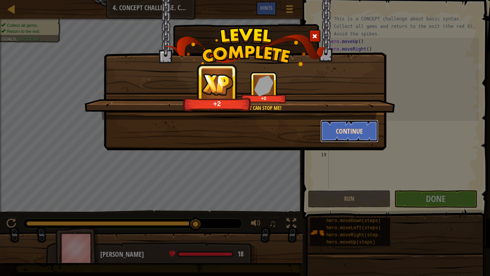
click at [335, 122] on button "Continue" at bounding box center [349, 130] width 58 height 23
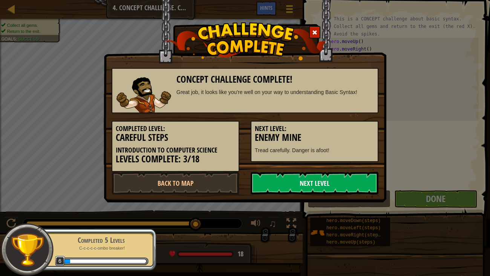
click at [276, 184] on link "Next Level" at bounding box center [315, 182] width 128 height 23
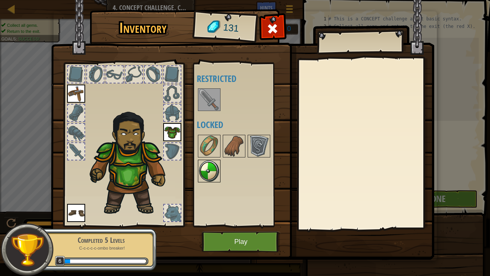
click at [208, 173] on img at bounding box center [209, 170] width 21 height 21
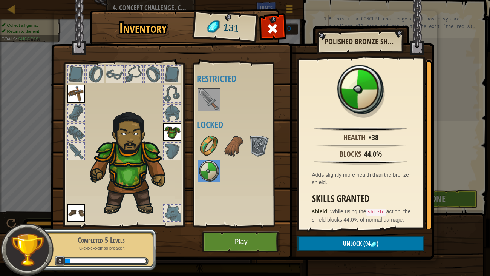
click at [213, 137] on img at bounding box center [209, 145] width 21 height 21
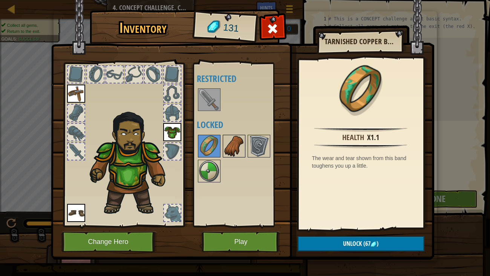
click at [225, 141] on img at bounding box center [233, 145] width 21 height 21
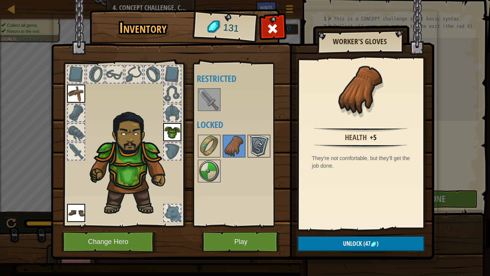
click at [257, 141] on img at bounding box center [258, 145] width 21 height 21
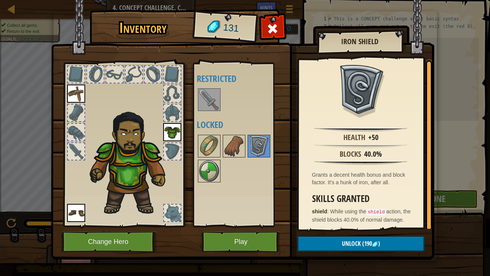
click at [220, 187] on div "Available Equip Equip Equip (double-click to equip) Restricted Locked" at bounding box center [241, 144] width 89 height 157
click at [211, 168] on img at bounding box center [209, 170] width 21 height 21
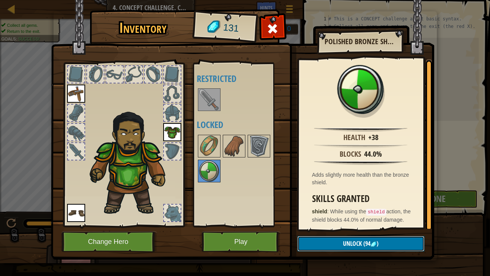
click at [322, 224] on button "Unlock (94 )" at bounding box center [360, 243] width 127 height 15
click at [341, 224] on button "Confirm" at bounding box center [360, 243] width 127 height 15
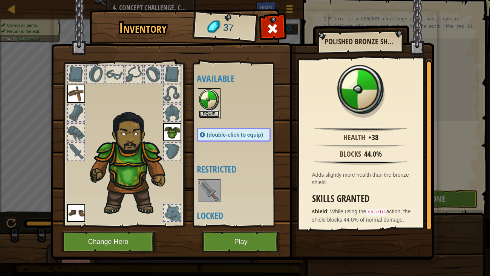
click at [210, 113] on button "Equip" at bounding box center [209, 114] width 21 height 8
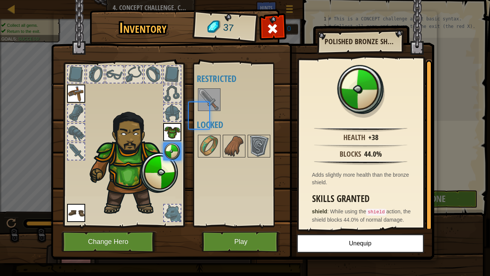
click at [210, 113] on div "Available Equip Equip Equip Equip (double-click to equip) Restricted Locked" at bounding box center [241, 144] width 89 height 157
click at [207, 93] on img at bounding box center [209, 99] width 21 height 21
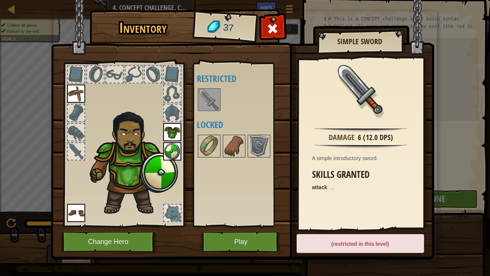
click at [207, 93] on img at bounding box center [209, 99] width 21 height 21
click at [210, 103] on img at bounding box center [209, 99] width 21 height 21
click at [212, 144] on img at bounding box center [209, 145] width 21 height 21
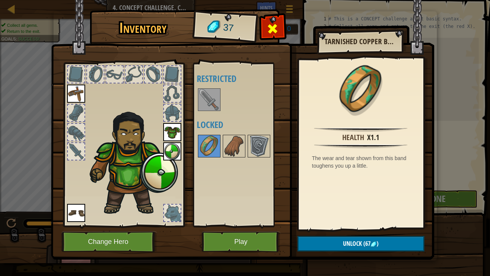
click at [281, 29] on div at bounding box center [273, 31] width 24 height 24
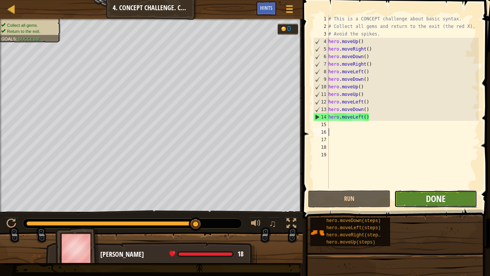
click at [436, 198] on span "Done" at bounding box center [436, 198] width 20 height 12
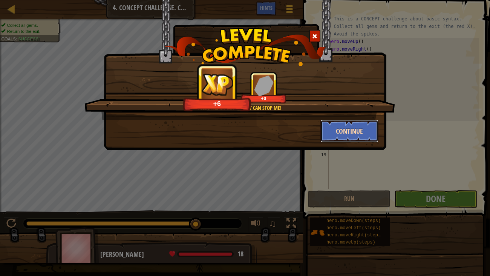
click at [370, 130] on button "Continue" at bounding box center [349, 130] width 58 height 23
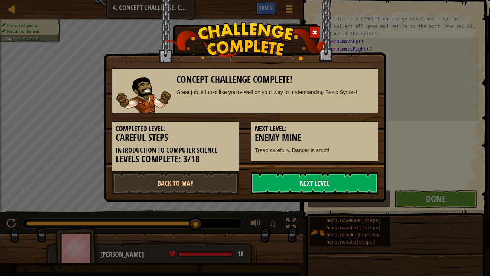
click at [344, 187] on link "Next Level" at bounding box center [315, 182] width 128 height 23
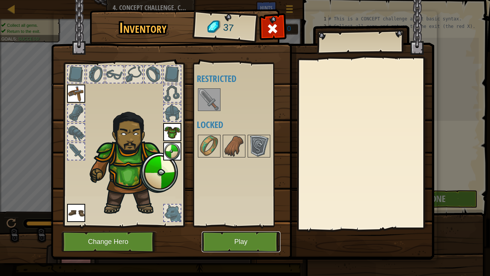
click at [241, 224] on button "Play" at bounding box center [241, 241] width 79 height 21
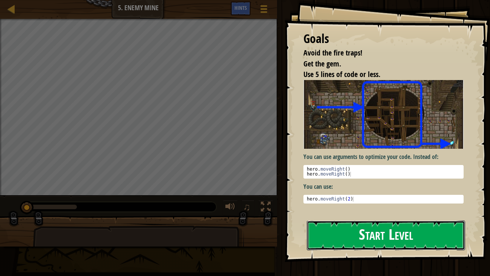
click at [363, 224] on button "Start Level" at bounding box center [386, 235] width 159 height 30
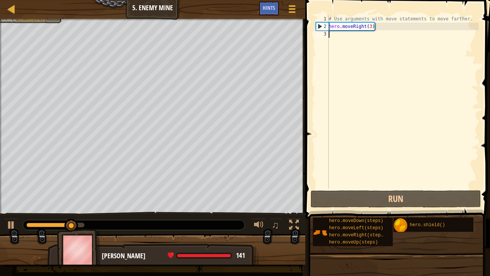
click at [355, 38] on div "# Use arguments with move statements to move farther. hero . moveRight ( 3 )" at bounding box center [403, 109] width 152 height 188
type textarea "m"
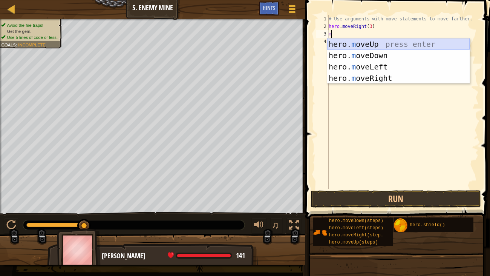
click at [393, 43] on div "hero. m oveUp press enter hero. m oveDown press enter hero. m oveLeft press ent…" at bounding box center [398, 72] width 142 height 68
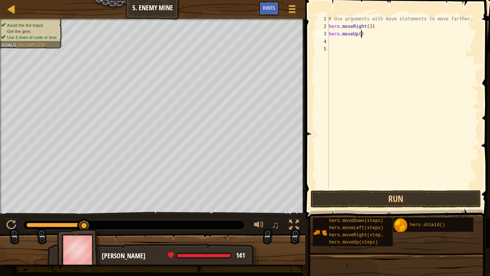
click at [362, 34] on div "# Use arguments with move statements to move farther. hero . moveRight ( 3 ) he…" at bounding box center [403, 109] width 152 height 188
type textarea "hero.moveUp(1)"
click at [341, 43] on div "# Use arguments with move statements to move farther. hero . moveRight ( 3 ) he…" at bounding box center [403, 109] width 152 height 188
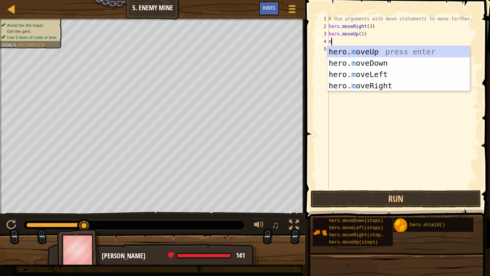
type textarea "mo"
click at [377, 87] on div "hero. mo veUp press enter hero. mo veDown press enter hero. mo veLeft press ent…" at bounding box center [398, 80] width 142 height 68
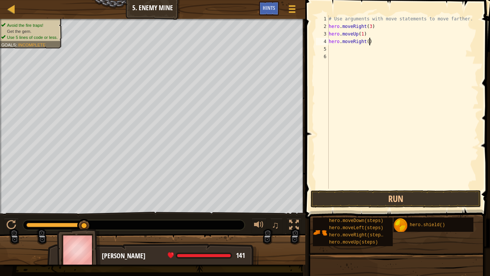
click at [370, 41] on div "# Use arguments with move statements to move farther. hero . moveRight ( 3 ) he…" at bounding box center [403, 109] width 152 height 188
type textarea "hero.moveRight(1)"
click at [337, 54] on div "# Use arguments with move statements to move farther. hero . moveRight ( 3 ) he…" at bounding box center [403, 109] width 152 height 188
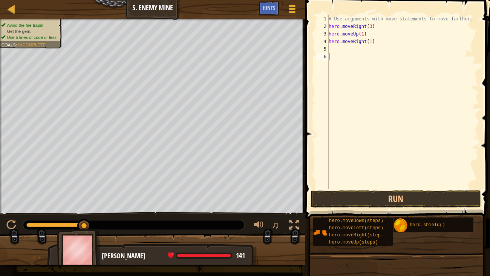
click at [335, 49] on div "# Use arguments with move statements to move farther. hero . moveRight ( 3 ) he…" at bounding box center [403, 109] width 152 height 188
type textarea "mo"
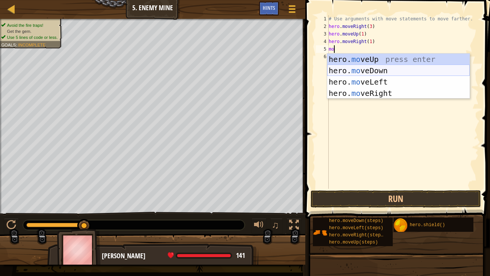
click at [355, 69] on div "hero. mo veUp press enter hero. mo veDown press enter hero. mo veLeft press ent…" at bounding box center [398, 88] width 142 height 68
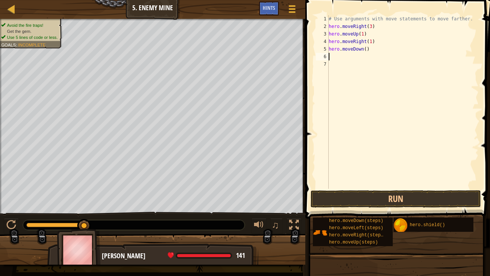
click at [368, 51] on div "# Use arguments with move statements to move farther. hero . moveRight ( 3 ) he…" at bounding box center [403, 109] width 152 height 188
type textarea "hero.moveDown(3)"
click at [332, 56] on div "# Use arguments with move statements to move farther. hero . moveRight ( 3 ) he…" at bounding box center [403, 109] width 152 height 188
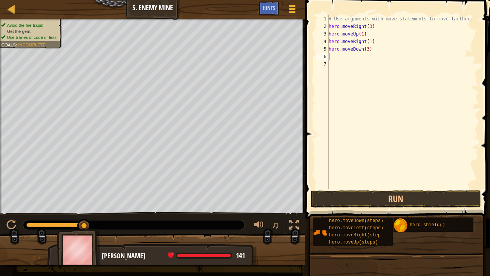
type textarea "mo"
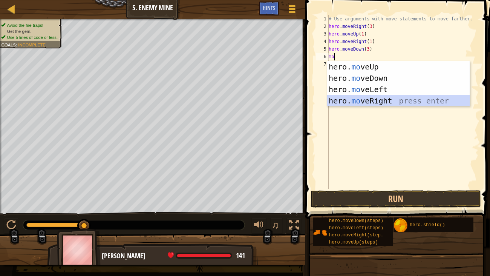
click at [376, 101] on div "hero. mo veUp press enter hero. mo veDown press enter hero. mo veLeft press ent…" at bounding box center [398, 95] width 142 height 68
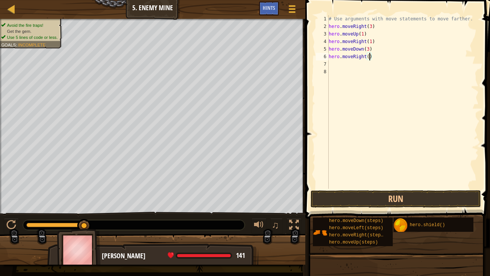
click at [370, 58] on div "# Use arguments with move statements to move farther. hero . moveRight ( 3 ) he…" at bounding box center [403, 109] width 152 height 188
type textarea "hero.moveRight(2)"
click at [451, 198] on button "Run" at bounding box center [396, 198] width 170 height 17
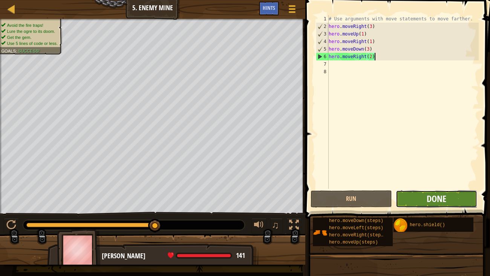
click at [445, 201] on span "Done" at bounding box center [437, 198] width 20 height 12
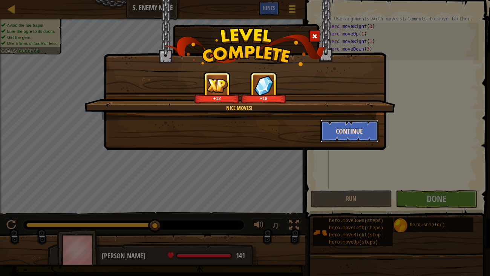
click at [359, 136] on button "Continue" at bounding box center [349, 130] width 58 height 23
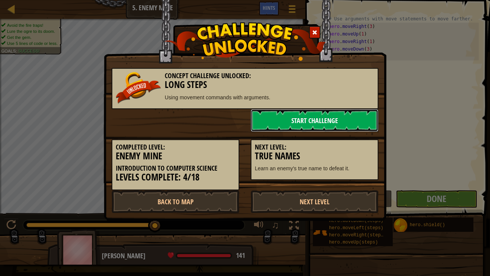
click at [337, 122] on link "Start Challenge" at bounding box center [315, 120] width 128 height 23
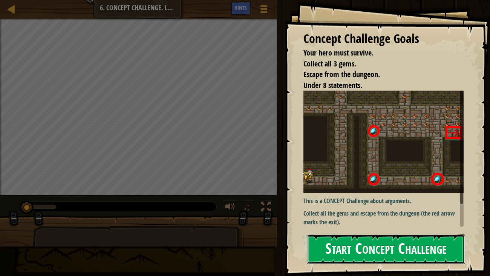
click at [434, 224] on button "Start Concept Challenge" at bounding box center [386, 249] width 159 height 30
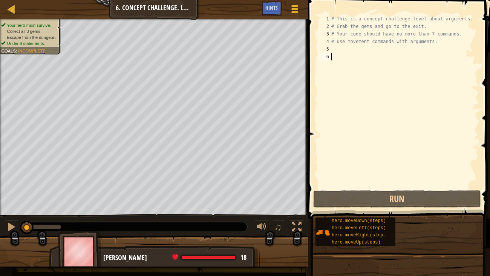
click at [390, 50] on div "# This is a concept challenge level about arguments. # Grab the gems and go to …" at bounding box center [404, 109] width 149 height 188
type textarea "mo"
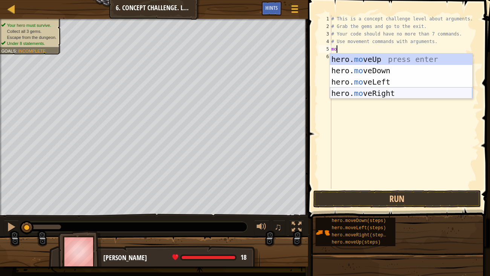
click at [386, 93] on div "hero. mo veUp press enter hero. mo veDown press enter hero. mo veLeft press ent…" at bounding box center [401, 88] width 142 height 68
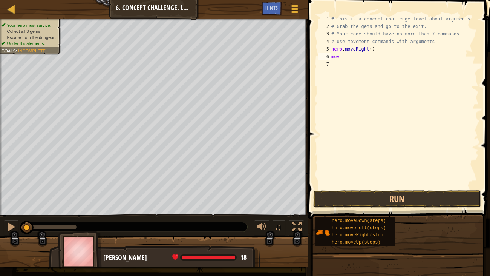
type textarea "move"
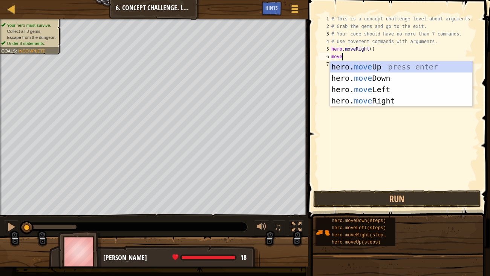
scroll to position [3, 0]
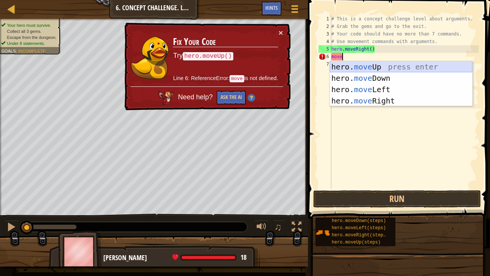
click at [370, 69] on div "hero. move Up press enter hero. move Down press enter hero. move Left press ent…" at bounding box center [401, 95] width 142 height 68
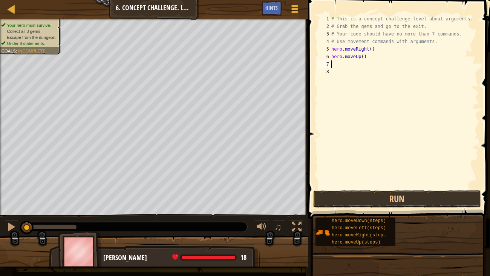
click at [364, 57] on div "# This is a concept challenge level about arguments. # Grab the gems and go to …" at bounding box center [404, 109] width 149 height 188
type textarea "hero.moveUp(3)"
click at [332, 66] on div "# This is a concept challenge level about arguments. # Grab the gems and go to …" at bounding box center [404, 109] width 149 height 188
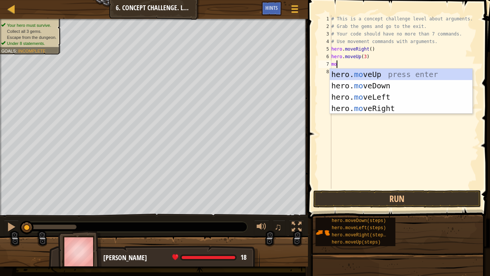
type textarea "move"
click at [371, 107] on div "hero. move Up press enter hero. move Down press enter hero. move Left press ent…" at bounding box center [401, 103] width 142 height 68
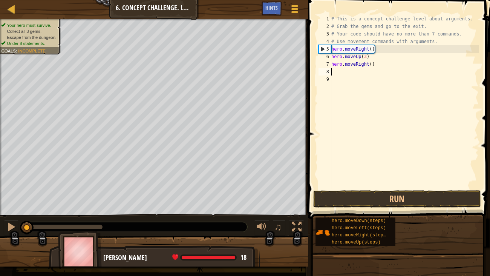
scroll to position [3, 0]
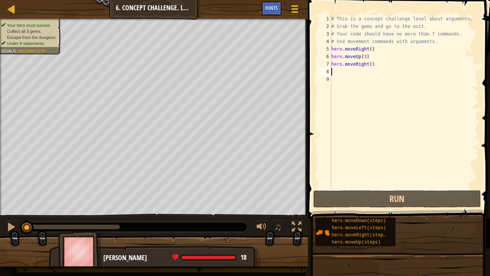
click at [372, 65] on div "# This is a concept challenge level about arguments. # Grab the gems and go to …" at bounding box center [404, 109] width 149 height 188
type textarea "hero.moveRight(2)"
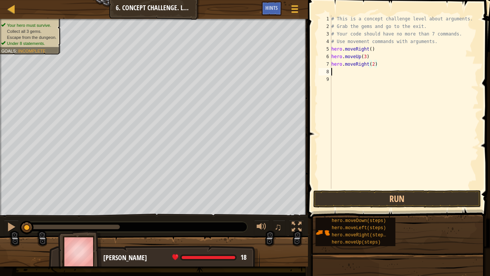
click at [334, 75] on div "# This is a concept challenge level about arguments. # Grab the gems and go to …" at bounding box center [404, 109] width 149 height 188
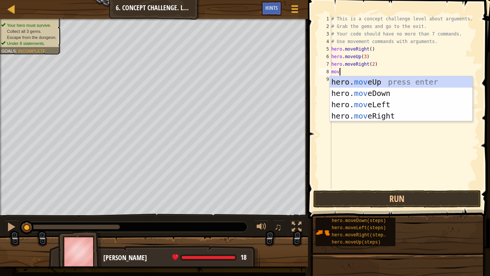
type textarea "move"
click at [355, 94] on div "hero. move Up press enter hero. move Down press enter hero. move Left press ent…" at bounding box center [401, 110] width 142 height 68
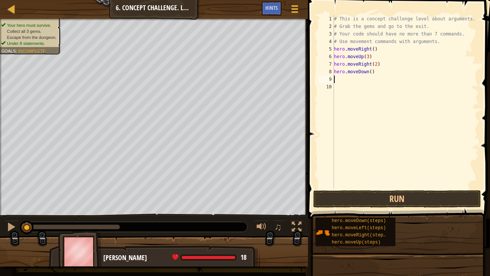
scroll to position [3, 0]
type textarea "3"
click at [370, 73] on div "# This is a concept challenge level about arguments. # Grab the gems and go to …" at bounding box center [405, 109] width 147 height 188
click at [372, 73] on div "# This is a concept challenge level about arguments. # Grab the gems and go to …" at bounding box center [405, 109] width 147 height 188
type textarea "hero.moveDown(3)"
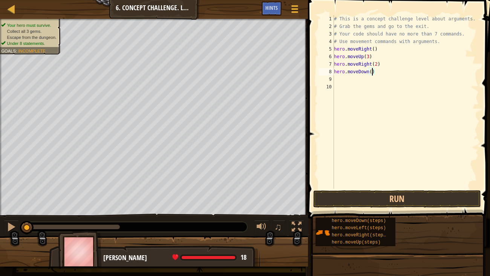
scroll to position [3, 3]
click at [344, 79] on div "# This is a concept challenge level about arguments. # Grab the gems and go to …" at bounding box center [405, 109] width 147 height 188
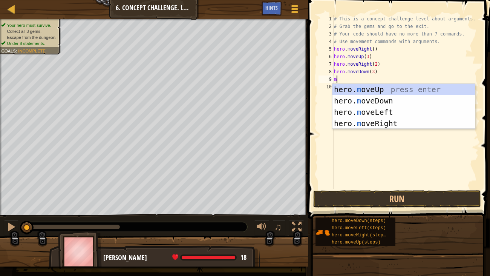
type textarea "mo"
click at [369, 114] on div "hero. mo veUp press enter hero. mo veDown press enter hero. mo veLeft press ent…" at bounding box center [403, 118] width 142 height 68
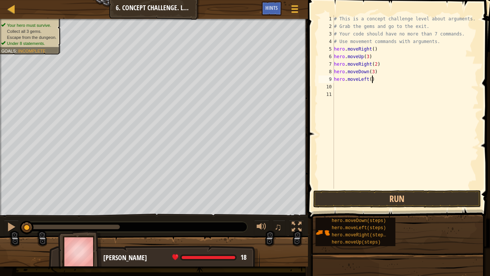
click at [372, 79] on div "# This is a concept challenge level about arguments. # Grab the gems and go to …" at bounding box center [405, 109] width 147 height 188
type textarea "hero.moveLeft(1)"
click at [341, 88] on div "# This is a concept challenge level about arguments. # Grab the gems and go to …" at bounding box center [405, 109] width 147 height 188
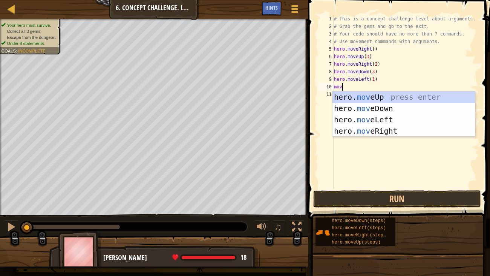
scroll to position [3, 0]
type textarea "move"
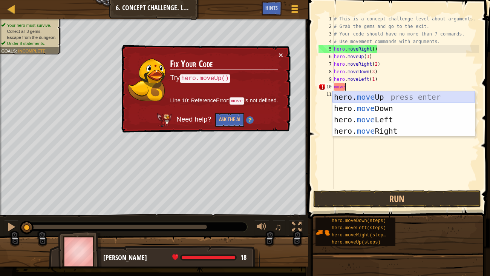
click at [355, 95] on div "hero. move Up press enter hero. move Down press enter hero. move Left press ent…" at bounding box center [403, 125] width 142 height 68
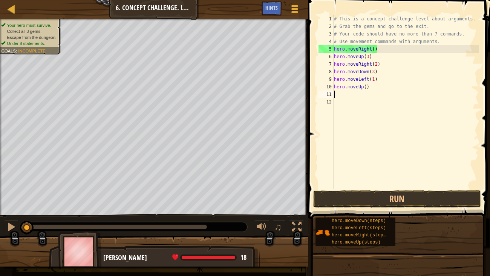
scroll to position [3, 0]
click at [367, 87] on div "# This is a concept challenge level about arguments. # Grab the gems and go to …" at bounding box center [405, 109] width 147 height 188
type textarea "hero.moveUp(2)"
click at [345, 93] on div "# This is a concept challenge level about arguments. # Grab the gems and go to …" at bounding box center [405, 109] width 147 height 188
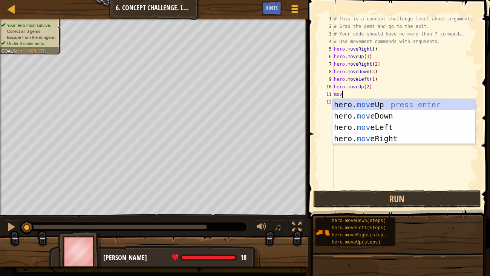
scroll to position [3, 0]
type textarea "move"
click at [374, 141] on div "hero. move Up press enter hero. move Down press enter hero. move Left press ent…" at bounding box center [403, 133] width 142 height 68
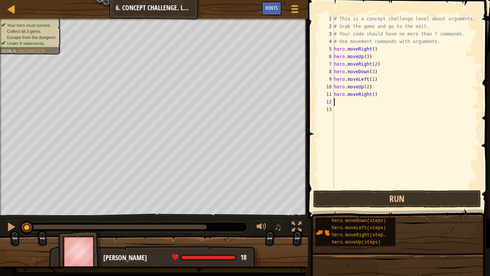
scroll to position [3, 0]
click at [393, 199] on button "Run" at bounding box center [397, 198] width 168 height 17
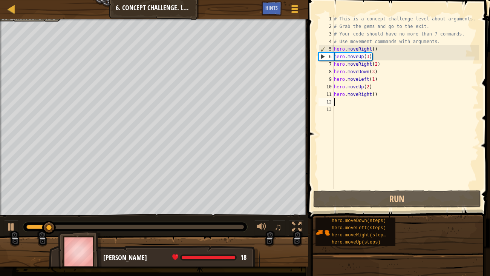
click at [377, 93] on div "# This is a concept challenge level about arguments. # Grab the gems and go to …" at bounding box center [405, 109] width 147 height 188
type textarea "hero.moveRight()3"
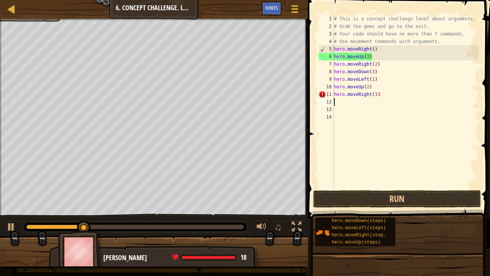
click at [389, 94] on div "# This is a concept challenge level about arguments. # Grab the gems and go to …" at bounding box center [405, 109] width 147 height 188
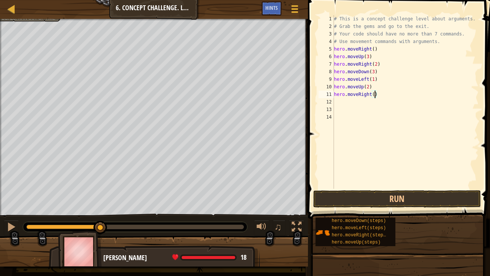
click at [374, 95] on div "# This is a concept challenge level about arguments. # Grab the gems and go to …" at bounding box center [405, 109] width 147 height 188
type textarea "hero.moveRight(3)"
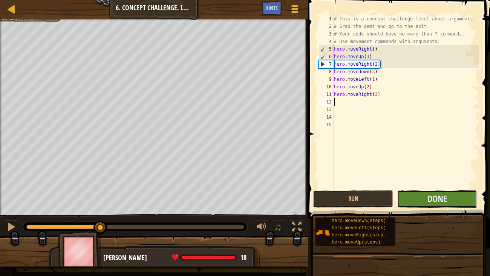
click at [410, 193] on button "Done" at bounding box center [437, 198] width 80 height 17
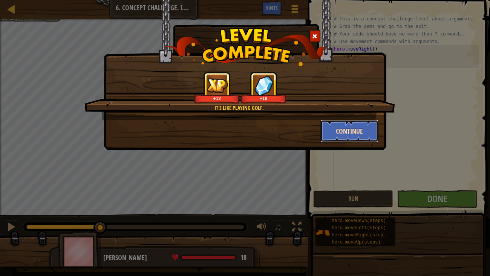
click at [351, 123] on button "Continue" at bounding box center [349, 130] width 58 height 23
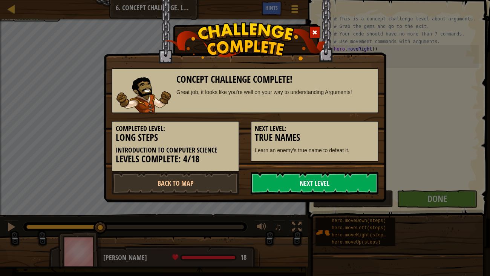
click at [311, 180] on link "Next Level" at bounding box center [315, 182] width 128 height 23
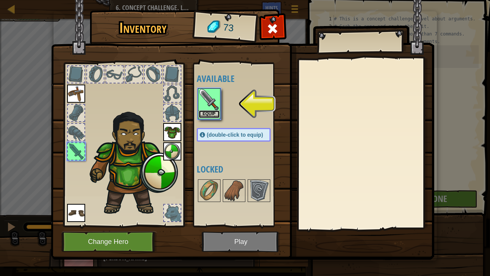
click at [208, 113] on button "Equip" at bounding box center [209, 114] width 21 height 8
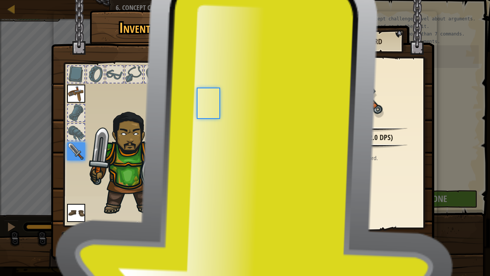
click at [208, 113] on div "Available Equip Equip Equip Equip Equip (double-click to equip) Locked" at bounding box center [241, 144] width 89 height 157
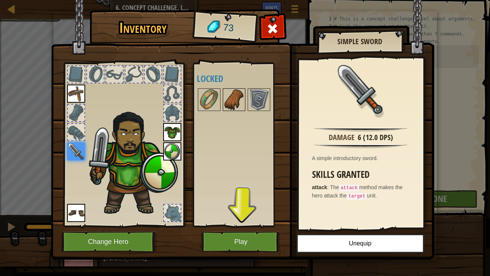
click at [236, 100] on img at bounding box center [233, 99] width 21 height 21
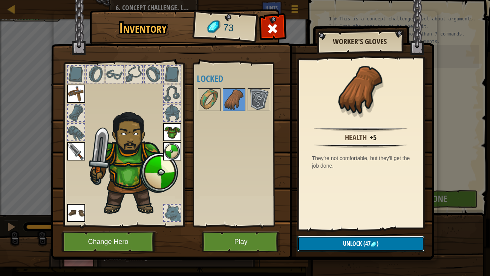
click at [323, 224] on button "Unlock (47 )" at bounding box center [360, 243] width 127 height 15
click at [341, 224] on button "Confirm" at bounding box center [360, 243] width 127 height 15
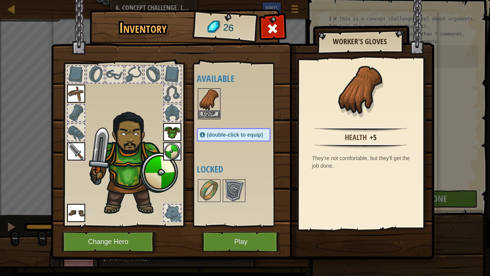
click at [207, 107] on img at bounding box center [209, 99] width 21 height 21
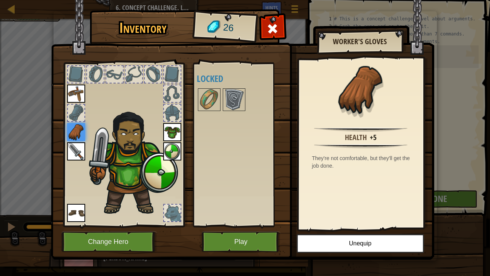
click at [215, 111] on div at bounding box center [241, 99] width 89 height 25
click at [207, 98] on img at bounding box center [209, 99] width 21 height 21
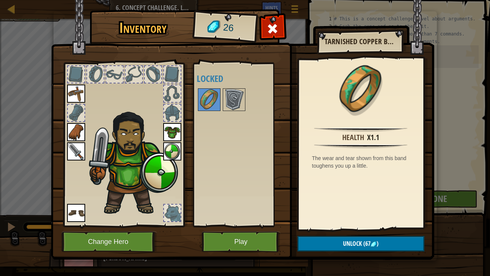
click at [250, 224] on img at bounding box center [242, 123] width 383 height 274
click at [237, 224] on button "Play" at bounding box center [241, 241] width 79 height 21
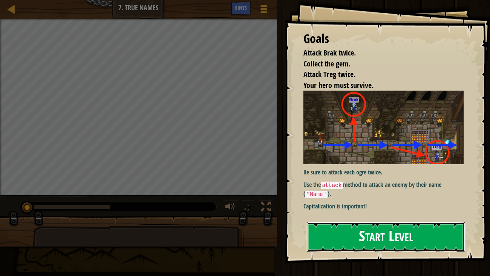
click at [375, 224] on button "Start Level" at bounding box center [386, 237] width 159 height 30
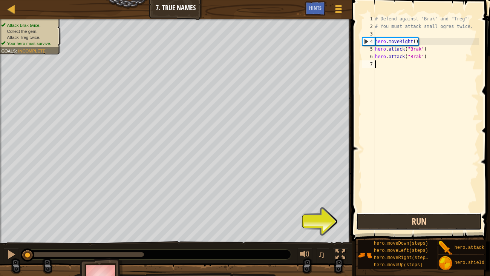
click at [439, 214] on button "Run" at bounding box center [419, 221] width 126 height 17
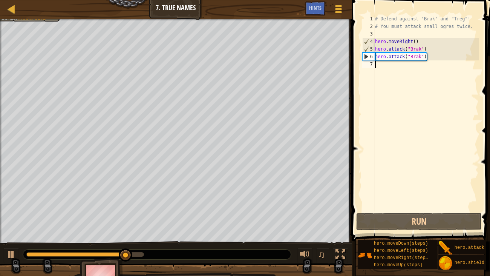
click at [394, 66] on div "# Defend against "Brak" and "Treg"! # You must attack small ogres twice. hero .…" at bounding box center [426, 120] width 105 height 211
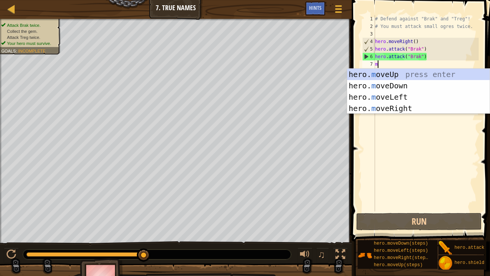
scroll to position [3, 0]
type textarea "mo"
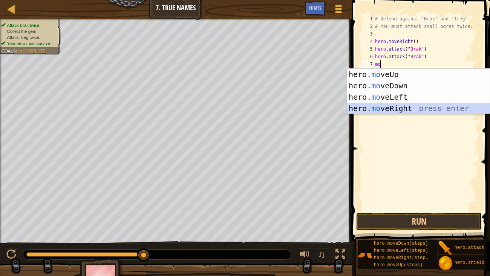
click at [408, 104] on div "hero. mo veUp press enter hero. mo veDown press enter hero. mo veLeft press ent…" at bounding box center [418, 103] width 142 height 68
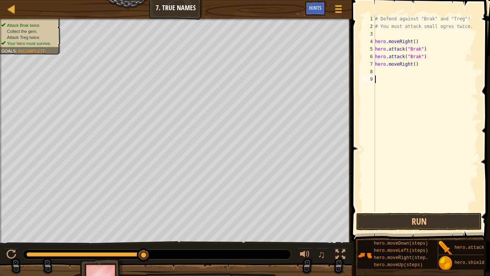
click at [391, 75] on div "# Defend against "Brak" and "Treg"! # You must attack small ogres twice. hero .…" at bounding box center [426, 120] width 105 height 211
click at [388, 71] on div "# Defend against "Brak" and "Treg"! # You must attack small ogres twice. hero .…" at bounding box center [426, 120] width 105 height 211
click at [417, 65] on div "# Defend against "Brak" and "Treg"! # You must attack small ogres twice. hero .…" at bounding box center [426, 120] width 105 height 211
type textarea "hero.moveRight(1)"
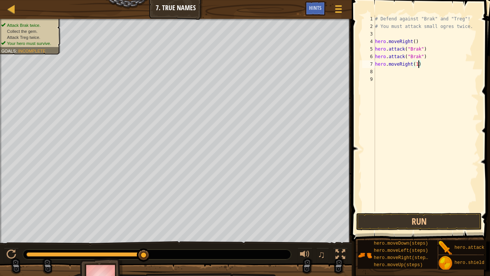
click at [381, 75] on div "# Defend against "Brak" and "Treg"! # You must attack small ogres twice. hero .…" at bounding box center [426, 120] width 105 height 211
type textarea "mo"
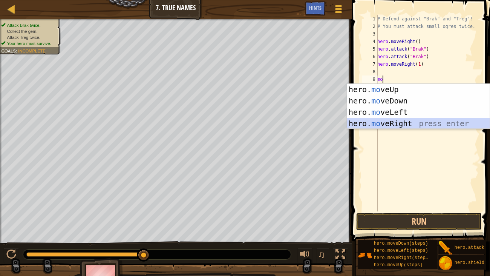
click at [404, 124] on div "hero. mo veUp press enter hero. mo veDown press enter hero. mo veLeft press ent…" at bounding box center [418, 118] width 142 height 68
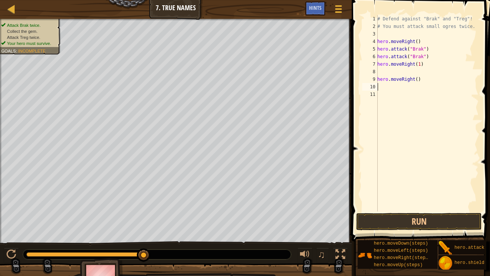
click at [384, 76] on div "# Defend against "Brak" and "Treg"! # You must attack small ogres twice. hero .…" at bounding box center [427, 120] width 103 height 211
type textarea "hero.moveRight()"
click at [380, 70] on div "# Defend against "Brak" and "Treg"! # You must attack small ogres twice. hero .…" at bounding box center [427, 120] width 103 height 211
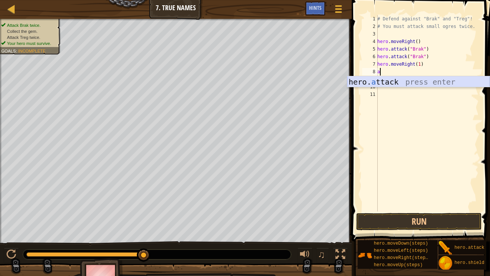
click at [404, 82] on div "hero. a ttack press enter" at bounding box center [418, 93] width 142 height 34
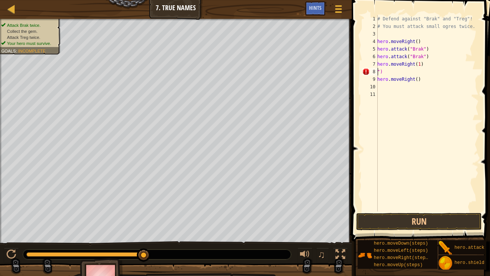
click at [426, 70] on div "# Defend against "Brak" and "Treg"! # You must attack small ogres twice. hero .…" at bounding box center [427, 120] width 103 height 211
type textarea """
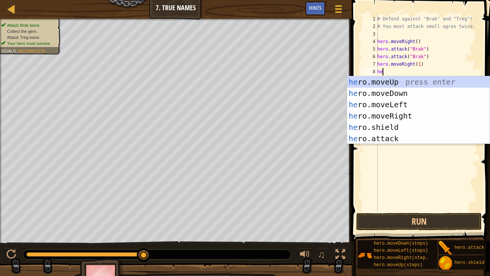
click at [381, 142] on div "he ro.moveUp press enter he ro.moveDown press enter he ro.moveLeft press enter …" at bounding box center [418, 121] width 142 height 90
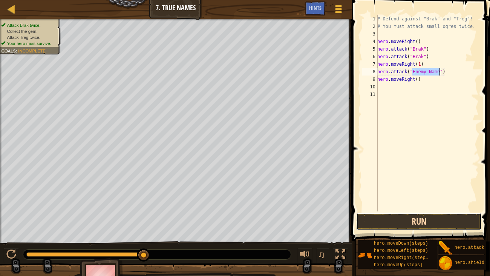
click at [437, 218] on button "Run" at bounding box center [419, 221] width 126 height 17
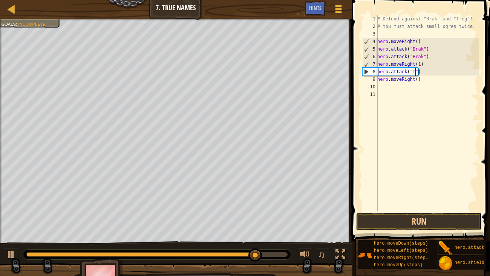
scroll to position [3, 3]
type textarea "hero.attack("treg")"
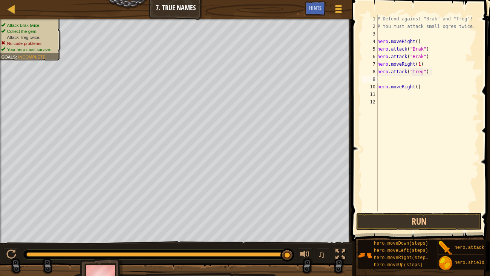
click at [409, 84] on div "# Defend against "Brak" and "Treg"! # You must attack small ogres twice. hero .…" at bounding box center [427, 120] width 103 height 211
type textarea "hero.moveRight()"
click at [402, 78] on div "# Defend against "Brak" and "Treg"! # You must attack small ogres twice. hero .…" at bounding box center [427, 120] width 103 height 211
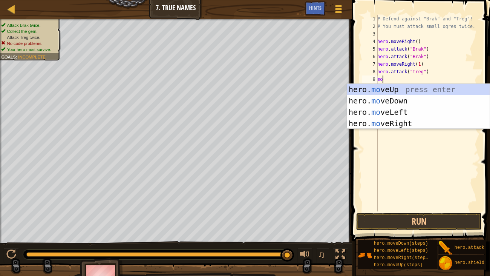
type textarea "mov"
click at [395, 121] on div "hero. mov eUp press enter hero. mov eDown press enter hero. mov eLeft press ent…" at bounding box center [418, 118] width 142 height 68
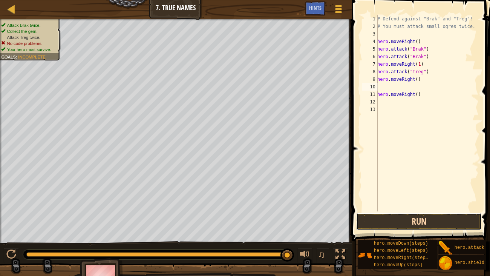
click at [411, 224] on button "Run" at bounding box center [419, 221] width 126 height 17
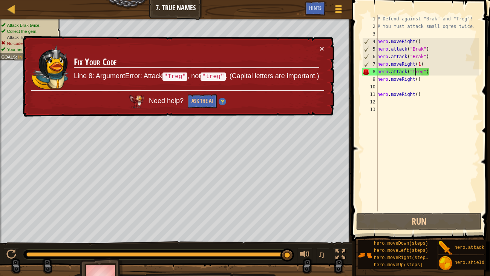
click at [415, 72] on div "# Defend against "Brak" and "Treg"! # You must attack small ogres twice. hero .…" at bounding box center [427, 120] width 103 height 211
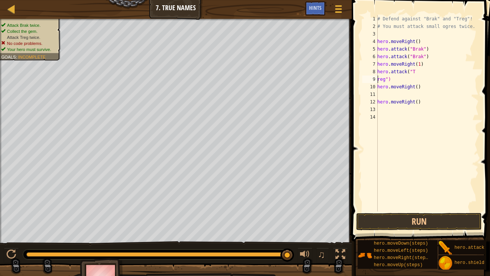
scroll to position [3, 0]
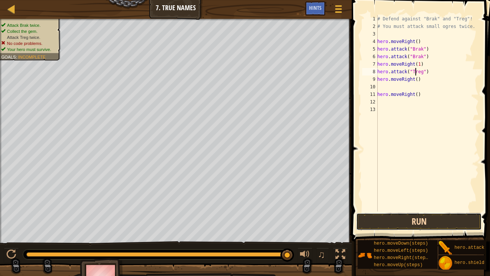
click at [450, 219] on button "Run" at bounding box center [419, 221] width 126 height 17
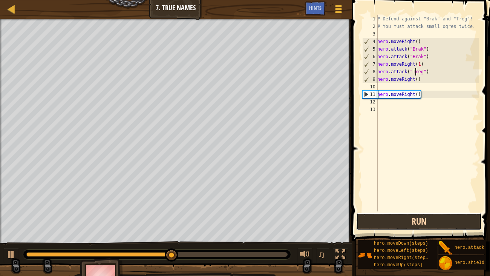
click at [455, 224] on button "Run" at bounding box center [419, 221] width 126 height 17
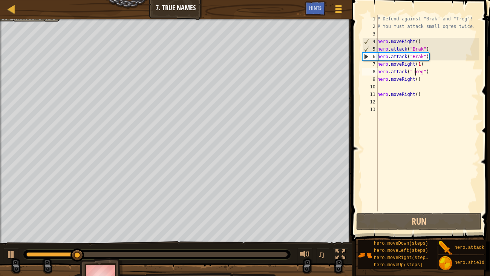
click at [423, 80] on div "# Defend against "Brak" and "Treg"! # You must attack small ogres twice. hero .…" at bounding box center [427, 120] width 103 height 211
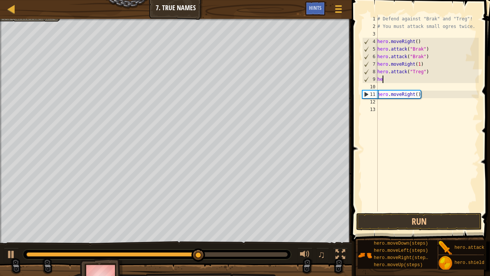
scroll to position [3, 0]
type textarea "h"
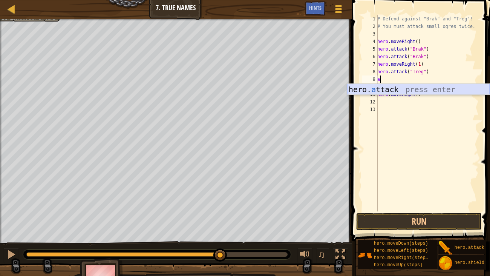
click at [423, 87] on div "hero. a ttack press enter" at bounding box center [418, 101] width 142 height 34
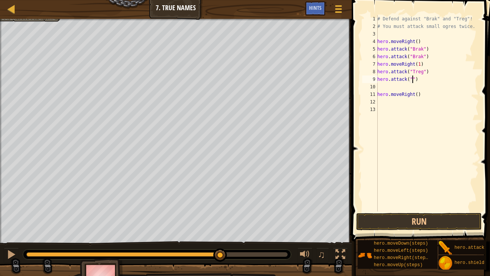
scroll to position [3, 3]
type textarea "hero.attack("Treg")"
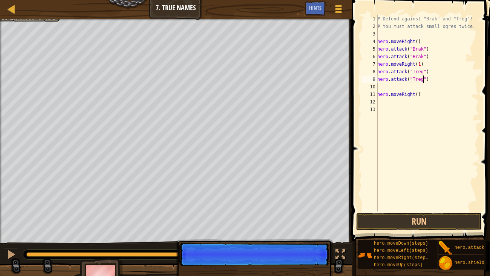
scroll to position [3, 0]
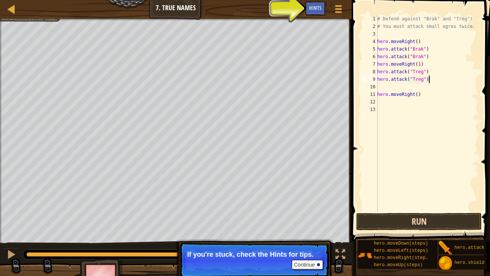
type textarea "hero.attack("Treg")"
click at [468, 224] on button "Run" at bounding box center [419, 221] width 126 height 17
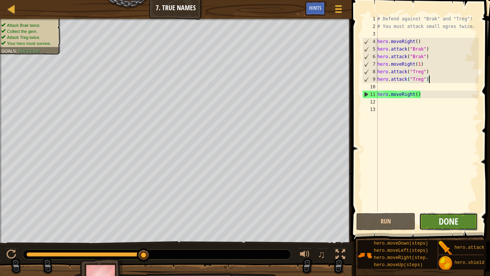
click at [452, 221] on span "Done" at bounding box center [449, 221] width 20 height 12
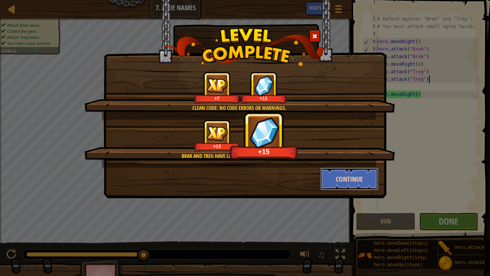
click at [341, 177] on button "Continue" at bounding box center [349, 178] width 58 height 23
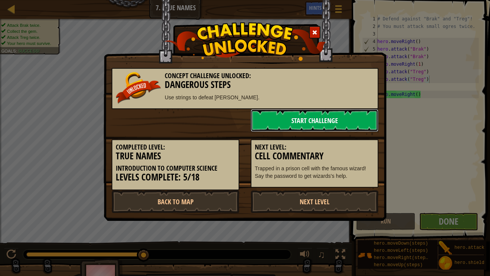
click at [317, 115] on link "Start Challenge" at bounding box center [315, 120] width 128 height 23
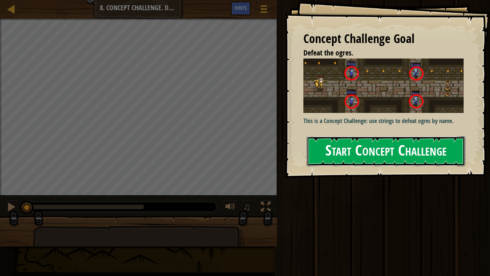
click at [418, 154] on button "Start Concept Challenge" at bounding box center [386, 151] width 159 height 30
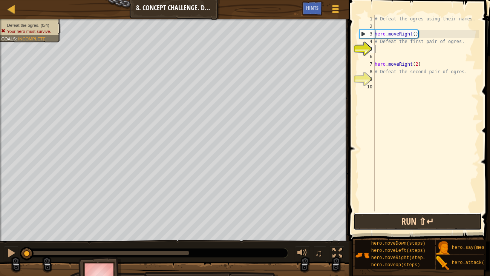
click at [444, 222] on button "Run ⇧↵" at bounding box center [418, 221] width 128 height 17
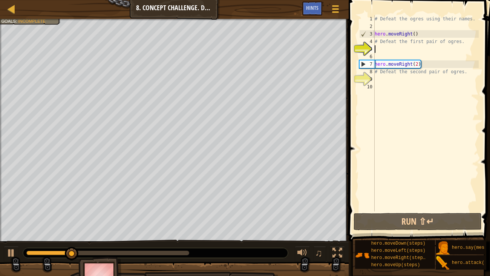
click at [401, 81] on div "# Defeat the ogres using their names. hero . moveRight ( ) # Defeat the first p…" at bounding box center [426, 120] width 106 height 211
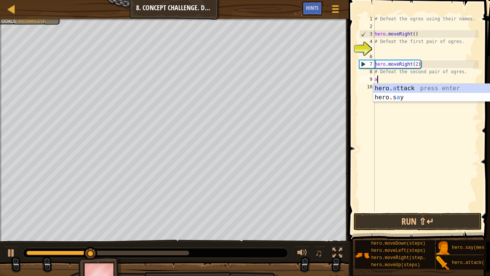
type textarea "at"
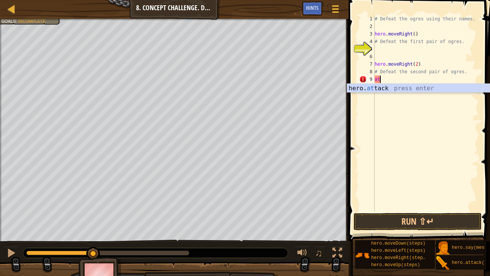
click at [457, 95] on div "# Defeat the ogres using their names. hero . moveRight ( ) # Defeat the first p…" at bounding box center [426, 120] width 106 height 211
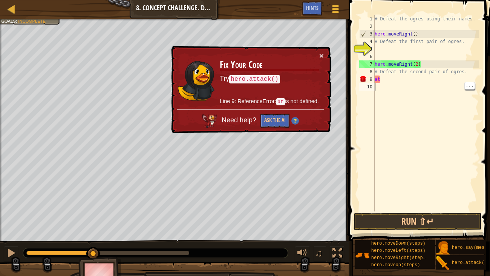
click at [404, 73] on div "# Defeat the ogres using their names. hero . moveRight ( ) # Defeat the first p…" at bounding box center [426, 120] width 106 height 211
click at [399, 81] on div "# Defeat the ogres using their names. hero . moveRight ( ) # Defeat the first p…" at bounding box center [426, 120] width 106 height 211
type textarea "a"
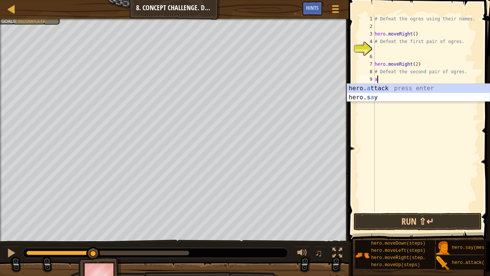
click at [421, 89] on div "hero. a ttack press enter hero.s a y press enter" at bounding box center [418, 102] width 142 height 36
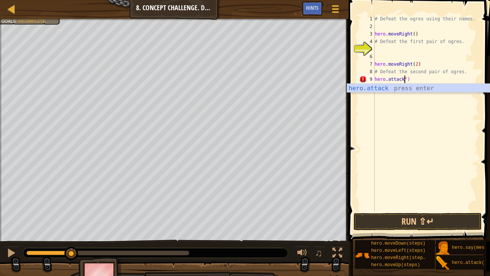
scroll to position [3, 2]
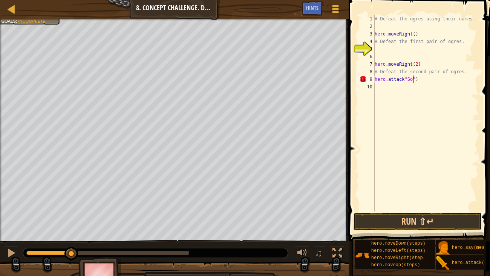
type textarea "hero.attack"Sog")"
click at [441, 82] on div "# Defeat the ogres using their names. hero . moveRight ( ) # Defeat the first p…" at bounding box center [426, 120] width 106 height 211
click at [413, 83] on div "# Defeat the ogres using their names. hero . moveRight ( ) # Defeat the first p…" at bounding box center [426, 120] width 106 height 211
click at [420, 85] on div "# Defeat the ogres using their names. hero . moveRight ( ) # Defeat the first p…" at bounding box center [426, 120] width 106 height 211
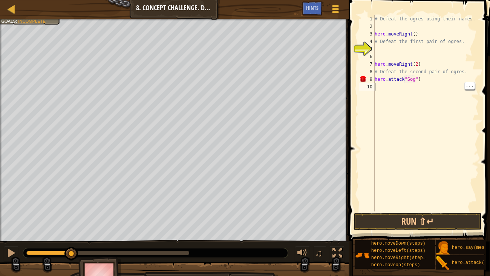
scroll to position [3, 0]
click at [421, 86] on div "# Defeat the ogres using their names. hero . moveRight ( ) # Defeat the first p…" at bounding box center [426, 120] width 106 height 211
click at [419, 83] on div "# Defeat the ogres using their names. hero . moveRight ( ) # Defeat the first p…" at bounding box center [426, 120] width 106 height 211
click at [402, 80] on div "# Defeat the ogres using their names. hero . moveRight ( ) # Defeat the first p…" at bounding box center [426, 120] width 106 height 211
click at [409, 82] on div "# Defeat the ogres using their names. hero . moveRight ( ) # Defeat the first p…" at bounding box center [426, 120] width 106 height 211
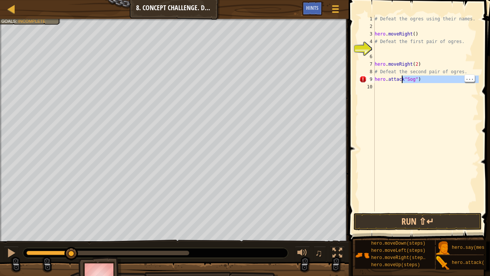
type textarea "hero.attack"Sog")"
click at [408, 82] on div "# Defeat the ogres using their names. hero . moveRight ( ) # Defeat the first p…" at bounding box center [426, 120] width 106 height 211
click at [402, 83] on div "# Defeat the ogres using their names. hero . moveRight ( ) # Defeat the first p…" at bounding box center [426, 120] width 106 height 211
click at [405, 83] on div "# Defeat the ogres using their names. hero . moveRight ( ) # Defeat the first p…" at bounding box center [426, 120] width 106 height 211
type textarea "hero.attack("Sog")"
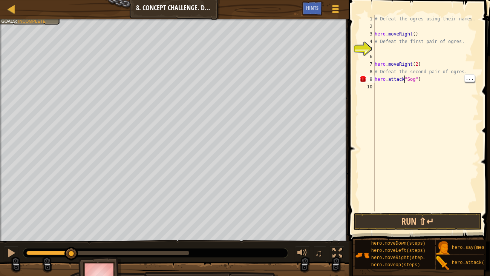
scroll to position [3, 2]
click at [430, 82] on div "# Defeat the ogres using their names. hero . moveRight ( ) # Defeat the first p…" at bounding box center [426, 120] width 106 height 211
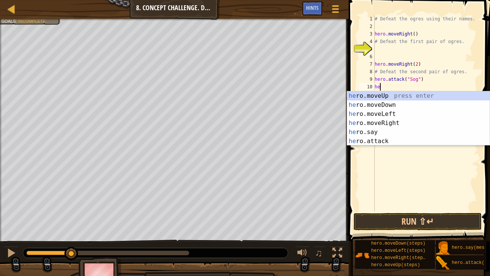
click at [408, 128] on div "he ro.moveUp press enter he ro.moveDown press enter he ro.moveLeft press enter …" at bounding box center [418, 127] width 142 height 72
type textarea "h")"
click at [432, 176] on div "# Defeat the ogres using their names. hero . moveRight ( ) # Defeat the first p…" at bounding box center [426, 120] width 106 height 211
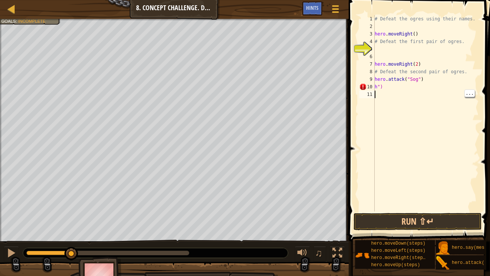
click at [397, 89] on div "# Defeat the ogres using their names. hero . moveRight ( ) # Defeat the first p…" at bounding box center [426, 120] width 106 height 211
type textarea "h"
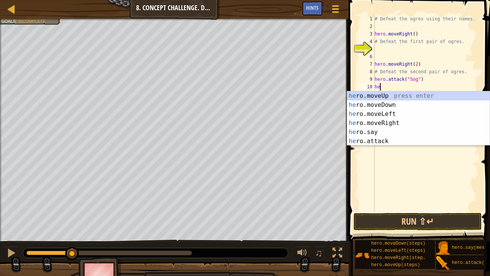
click at [401, 141] on div "he ro.moveUp press enter he ro.moveDown press enter he ro.moveLeft press enter …" at bounding box center [418, 127] width 142 height 72
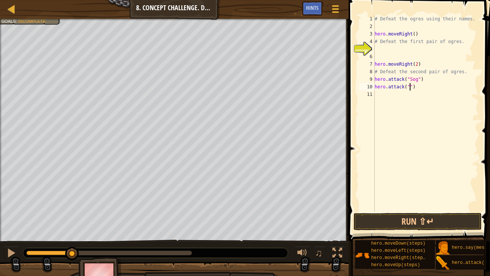
scroll to position [3, 3]
type textarea "hero.attack("Gos")"
click at [385, 96] on div "# Defeat the ogres using their names. hero . moveRight ( ) # Defeat the first p…" at bounding box center [426, 120] width 106 height 211
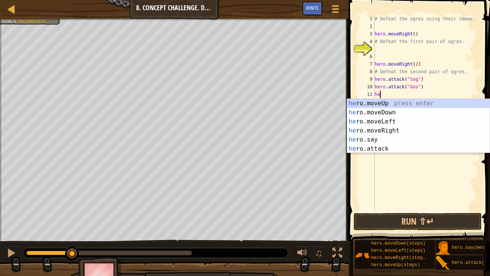
click at [400, 144] on div "he ro.moveUp press enter he ro.moveDown press enter he ro.moveLeft press enter …" at bounding box center [418, 135] width 142 height 72
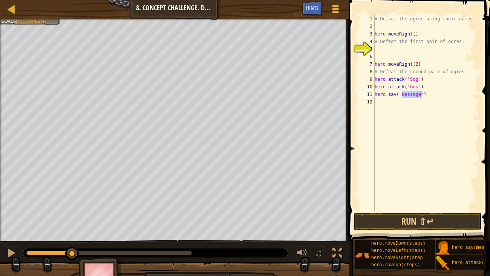
click at [445, 97] on div "# Defeat the ogres using their names. hero . moveRight ( ) # Defeat the first p…" at bounding box center [426, 120] width 106 height 211
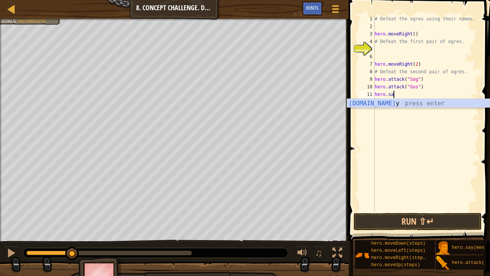
type textarea "h"
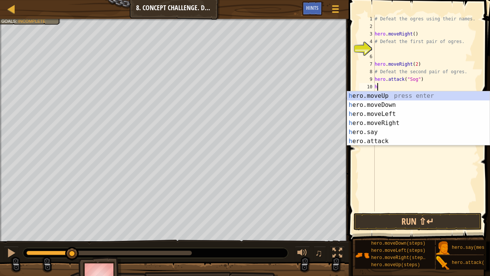
click at [404, 141] on div "h ero.moveUp press enter h ero.moveDown press enter h ero.moveLeft press enter …" at bounding box center [418, 127] width 142 height 72
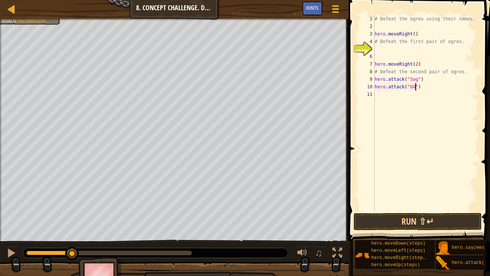
scroll to position [3, 3]
type textarea "hero.attack("Gos")"
click at [444, 90] on div "# Defeat the ogres using their names. hero . moveRight ( ) # Defeat the first p…" at bounding box center [426, 120] width 106 height 211
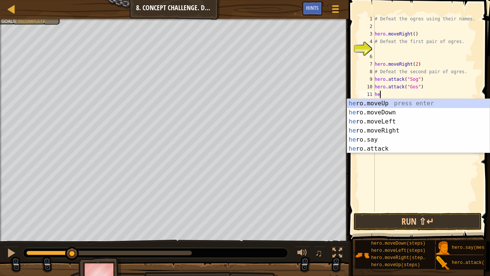
click at [396, 150] on div "he ro.moveUp press enter he ro.moveDown press enter he ro.moveLeft press enter …" at bounding box center [418, 135] width 142 height 72
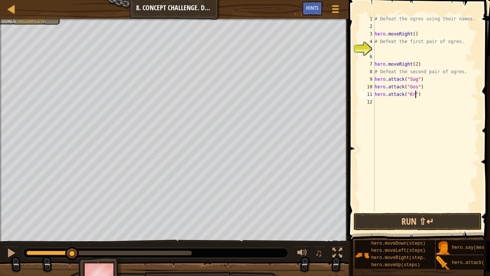
type textarea "hero.attack("Kro")"
click at [441, 95] on div "# Defeat the ogres using their names. hero . moveRight ( ) # Defeat the first p…" at bounding box center [426, 120] width 106 height 211
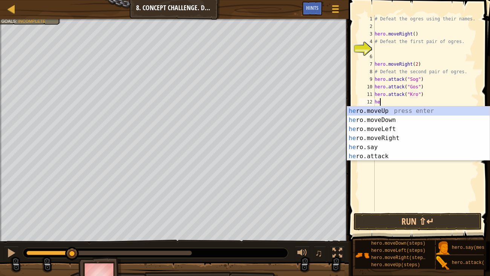
click at [400, 156] on div "he ro.moveUp press enter he ro.moveDown press enter he ro.moveLeft press enter …" at bounding box center [418, 142] width 142 height 72
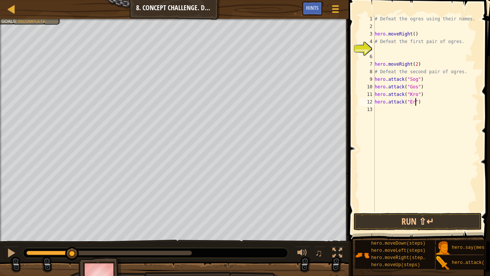
scroll to position [3, 3]
type textarea "hero.attack("Ergo")"
click at [419, 223] on button "Run ⇧↵" at bounding box center [418, 221] width 128 height 17
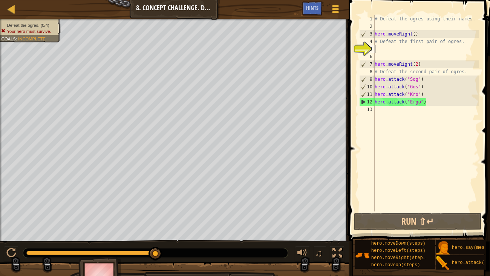
click at [382, 46] on div "# Defeat the ogres using their names. hero . moveRight ( ) # Defeat the first p…" at bounding box center [426, 120] width 106 height 211
click at [416, 35] on div "# Defeat the ogres using their names. hero . moveRight ( ) # Defeat the first p…" at bounding box center [426, 120] width 106 height 211
type textarea "hero.moveRight()"
click at [380, 49] on div "# Defeat the ogres using their names. hero . moveRight ( ) # Defeat the first p…" at bounding box center [426, 120] width 106 height 211
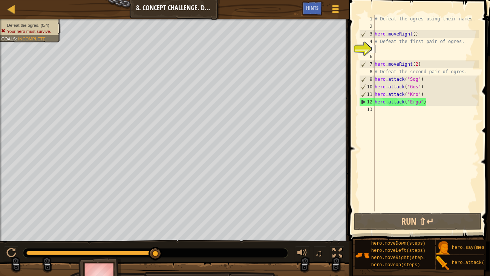
click at [394, 76] on div "# Defeat the ogres using their names. hero . moveRight ( ) # Defeat the first p…" at bounding box center [426, 120] width 106 height 211
click at [333, 86] on div "Map Introduction to Computer Science 8. Concept Challenge. Dangerous Steps Game…" at bounding box center [245, 138] width 490 height 276
click at [442, 100] on div "# Defeat the ogres using their names. hero . moveRight ( ) # Defeat the first p…" at bounding box center [426, 120] width 106 height 211
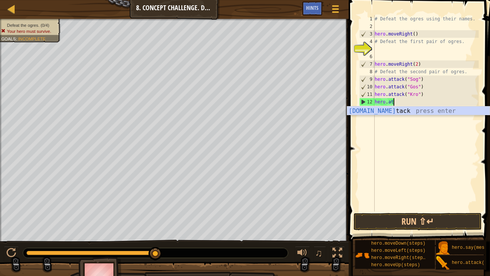
type textarea "h"
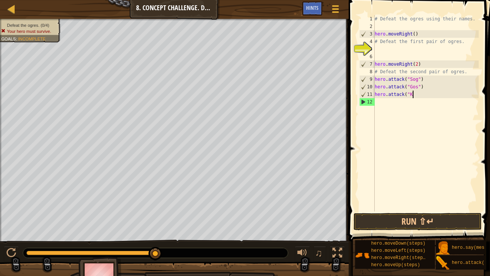
type textarea "h"
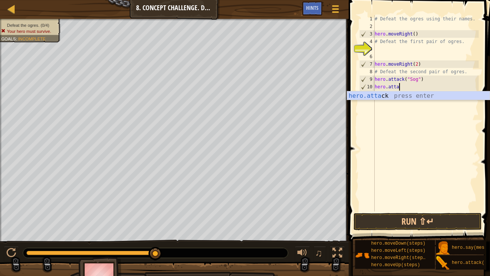
type textarea "h"
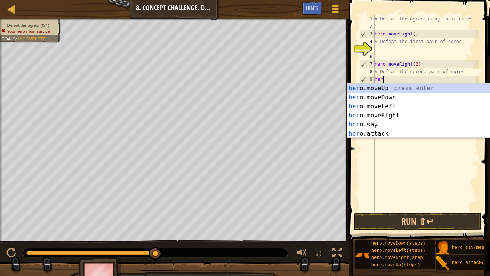
type textarea "h"
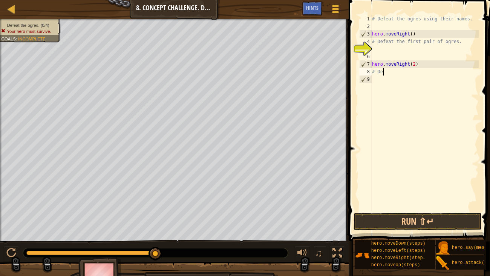
type textarea "#"
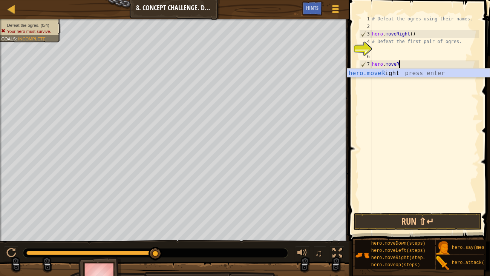
type textarea "h"
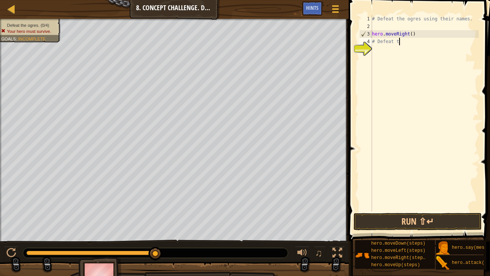
type textarea "#"
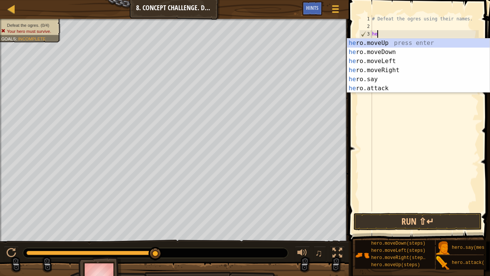
type textarea "h"
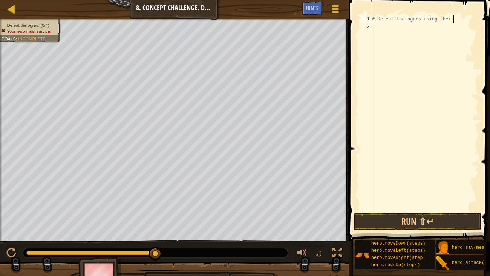
type textarea "# Defeat the ogres using"
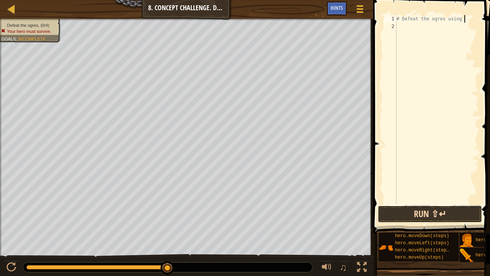
click at [443, 208] on button "Run ⇧↵" at bounding box center [430, 213] width 104 height 17
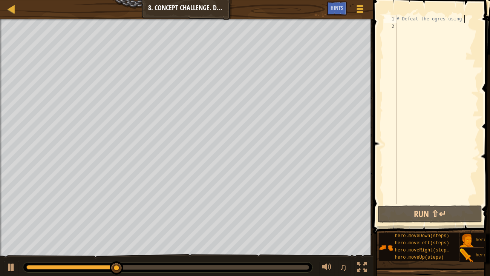
click at [401, 26] on div "# Defeat the ogres using" at bounding box center [437, 117] width 84 height 204
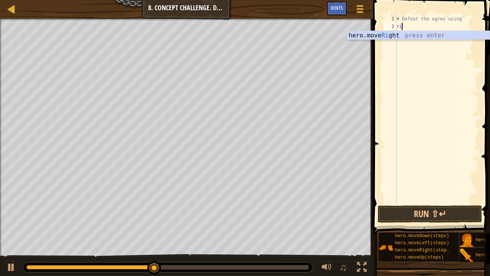
type textarea "righ"
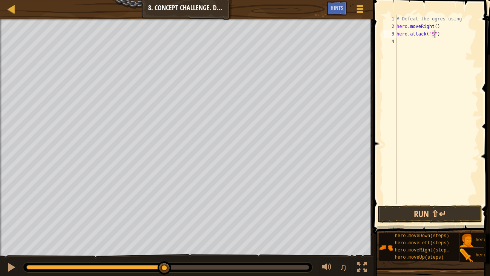
type textarea "hero.attack("Sog")"
click at [413, 44] on div "# Defeat the ogres using hero . moveRight ( ) hero . attack ( "Sog" )" at bounding box center [437, 117] width 84 height 204
type textarea "hero.attack("Sog")"
click at [413, 47] on div "# Defeat the ogres using hero . moveRight ( ) hero . attack ( "Sog" ) hero . at…" at bounding box center [437, 117] width 84 height 204
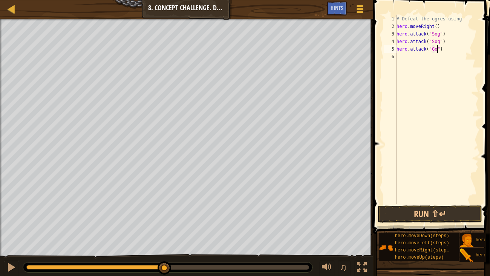
type textarea "hero.attack("Gos")"
click at [427, 57] on div "# Defeat the ogres using hero . moveRight ( ) hero . attack ( "Sog" ) hero . at…" at bounding box center [437, 117] width 84 height 204
type textarea "hero.attack("Gos")"
click at [421, 65] on div "# Defeat the ogres using hero . moveRight ( ) hero . attack ( "Sog" ) hero . at…" at bounding box center [437, 117] width 84 height 204
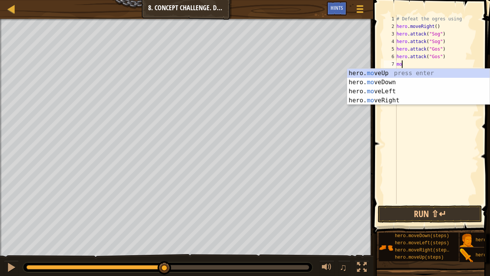
type textarea "m"
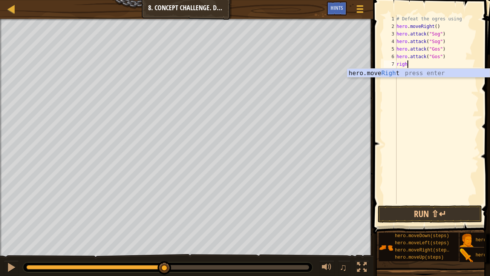
type textarea "right"
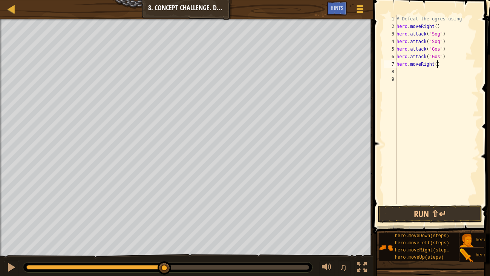
click at [436, 62] on div "# Defeat the ogres using hero . moveRight ( ) hero . attack ( "Sog" ) hero . at…" at bounding box center [437, 117] width 84 height 204
type textarea "hero.moveRight(2)"
click at [401, 71] on div "# Defeat the ogres using hero . moveRight ( ) hero . attack ( "Sog" ) hero . at…" at bounding box center [437, 117] width 84 height 204
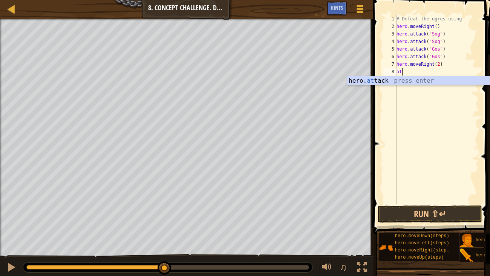
scroll to position [3, 0]
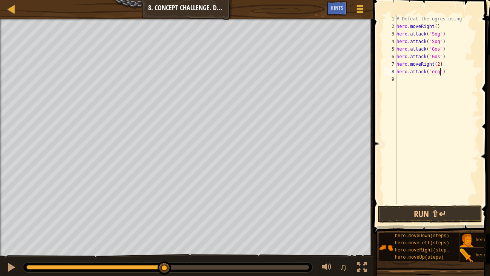
type textarea "hero.attack("ergo")"
click at [426, 80] on div "# Defeat the ogres using hero . moveRight ( ) hero . attack ( "Sog" ) hero . at…" at bounding box center [437, 117] width 84 height 204
click at [435, 71] on div "# Defeat the ogres using hero . moveRight ( ) hero . attack ( "Sog" ) hero . at…" at bounding box center [438, 117] width 81 height 204
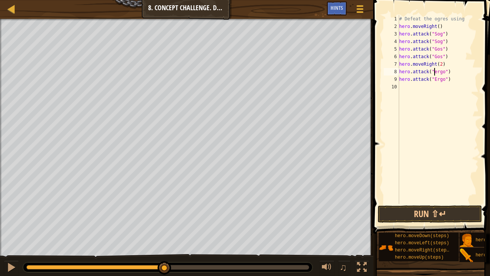
click at [436, 71] on div "# Defeat the ogres using hero . moveRight ( ) hero . attack ( "Sog" ) hero . at…" at bounding box center [438, 117] width 81 height 204
type textarea "hero.attack("Ergo")"
click at [419, 87] on div "# Defeat the ogres using hero . moveRight ( ) hero . attack ( "Sog" ) hero . at…" at bounding box center [438, 117] width 81 height 204
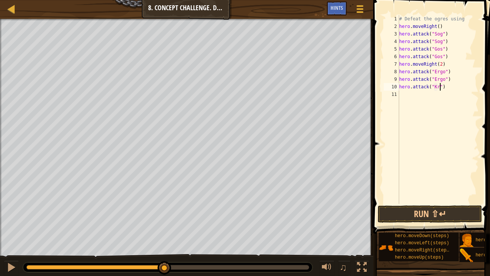
type textarea "hero.attack("Kro")"
click at [419, 94] on div "# Defeat the ogres using hero . moveRight ( ) hero . attack ( "Sog" ) hero . at…" at bounding box center [438, 117] width 81 height 204
type textarea "hero.attack("Kro")"
click at [445, 215] on button "Run ⇧↵" at bounding box center [430, 213] width 104 height 17
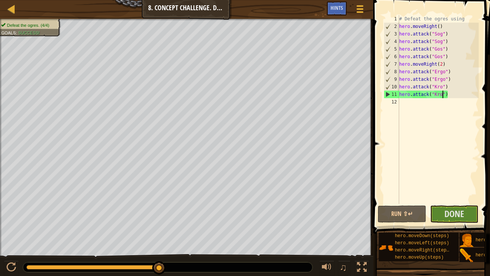
click at [455, 223] on span at bounding box center [432, 106] width 123 height 256
click at [444, 209] on button "Done" at bounding box center [454, 213] width 49 height 17
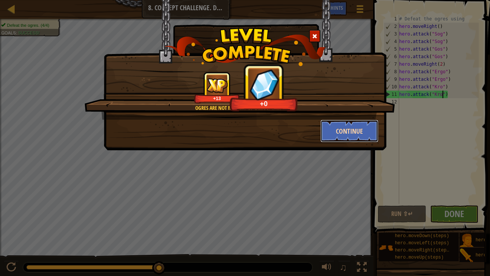
click at [364, 130] on button "Continue" at bounding box center [349, 130] width 58 height 23
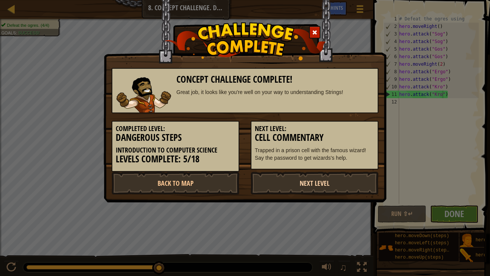
click at [284, 183] on link "Next Level" at bounding box center [315, 182] width 128 height 23
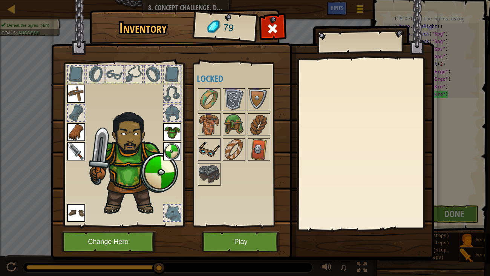
click at [201, 151] on img at bounding box center [209, 149] width 21 height 21
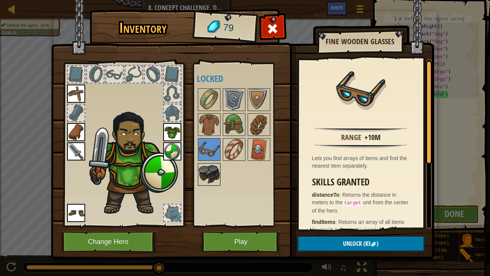
click at [202, 169] on img at bounding box center [209, 174] width 21 height 21
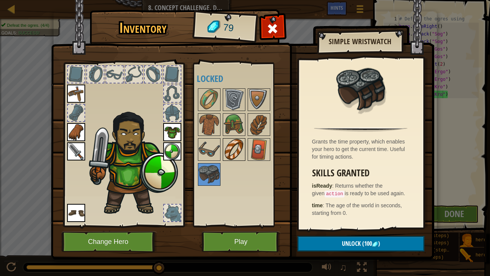
click at [229, 148] on img at bounding box center [233, 149] width 21 height 21
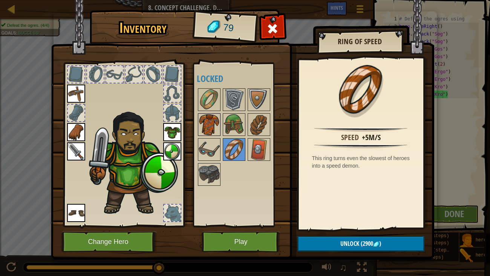
click at [207, 117] on img at bounding box center [209, 124] width 21 height 21
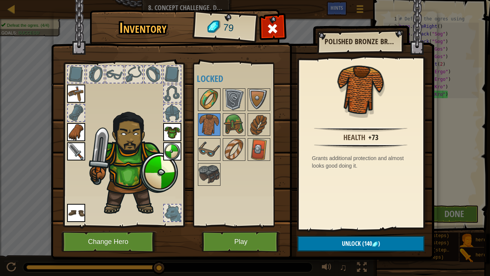
click at [201, 94] on img at bounding box center [209, 99] width 21 height 21
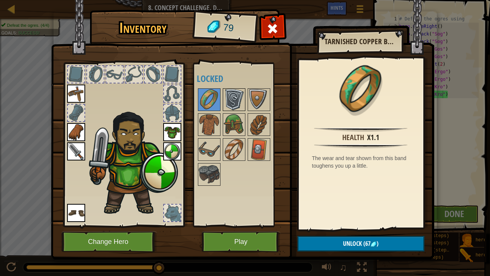
click at [239, 98] on img at bounding box center [233, 99] width 21 height 21
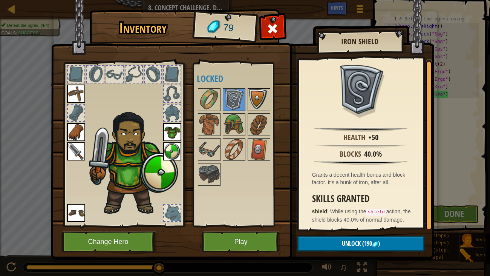
click at [250, 100] on img at bounding box center [258, 99] width 21 height 21
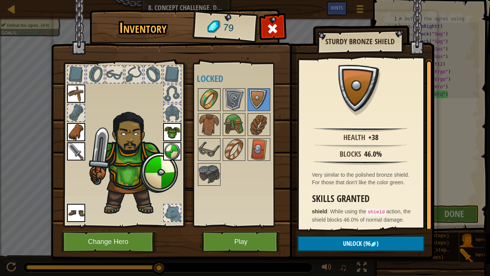
click at [211, 95] on img at bounding box center [209, 99] width 21 height 21
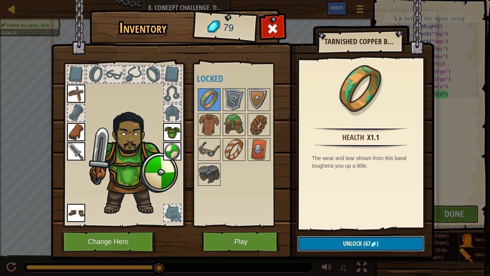
click at [398, 224] on button "Unlock (67 )" at bounding box center [360, 243] width 127 height 15
click at [396, 224] on button "Confirm" at bounding box center [360, 243] width 127 height 15
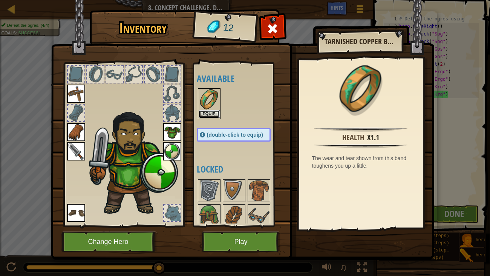
click at [211, 113] on button "Equip" at bounding box center [209, 114] width 21 height 8
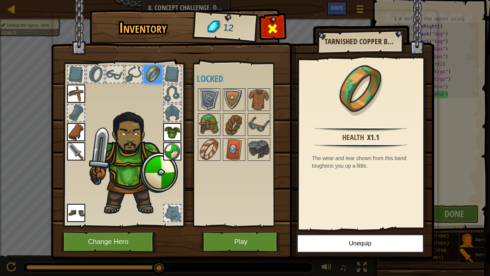
click at [276, 27] on span at bounding box center [272, 29] width 12 height 12
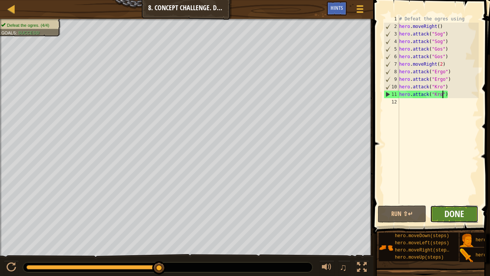
click at [458, 212] on span "Done" at bounding box center [454, 213] width 20 height 12
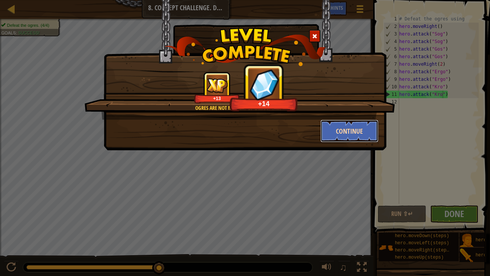
click at [362, 130] on button "Continue" at bounding box center [349, 130] width 58 height 23
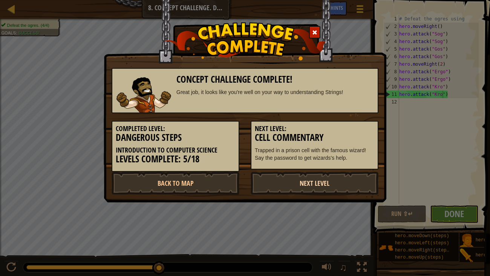
click at [366, 181] on link "Next Level" at bounding box center [315, 182] width 128 height 23
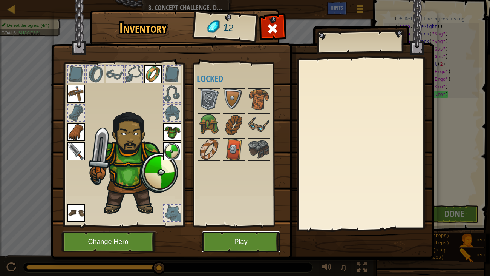
click at [213, 224] on button "Play" at bounding box center [241, 241] width 79 height 21
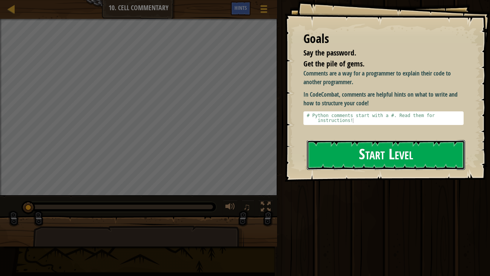
click at [420, 140] on button "Start Level" at bounding box center [386, 155] width 159 height 30
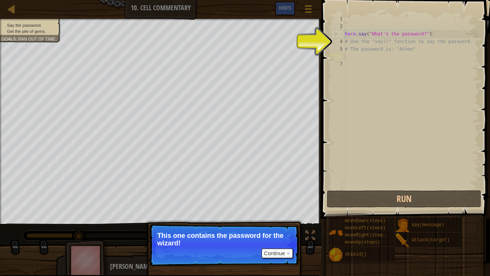
click at [421, 126] on div "hero . say ( "What's the password?" ) # Use the "say()" function to say the pas…" at bounding box center [410, 109] width 135 height 188
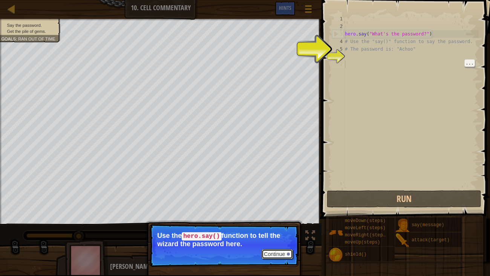
click at [288, 224] on div at bounding box center [288, 253] width 3 height 3
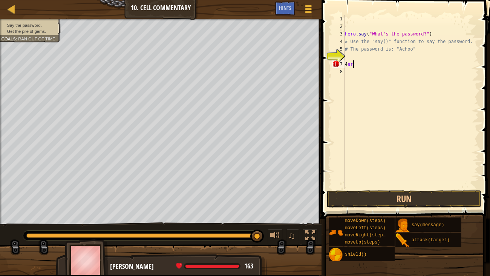
scroll to position [3, 0]
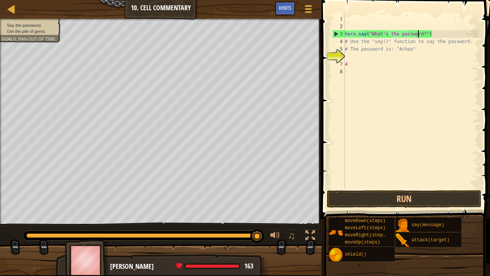
click at [418, 35] on div "hero . say ( "What's the password?" ) # Use the "say()" function to say the pas…" at bounding box center [410, 109] width 135 height 188
type textarea "hero.say("What's the password?")"
click at [363, 57] on div "hero . say ( "What's the password?" ) # Use the "say()" function to say the pas…" at bounding box center [410, 109] width 135 height 188
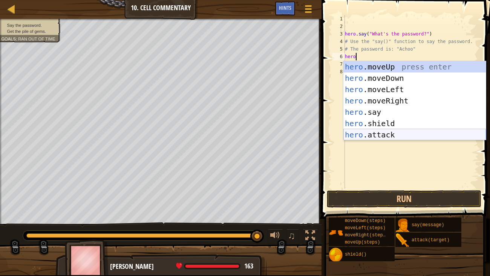
click at [393, 134] on div "hero .moveUp press enter hero .moveDown press enter hero .moveLeft press enter …" at bounding box center [414, 112] width 142 height 102
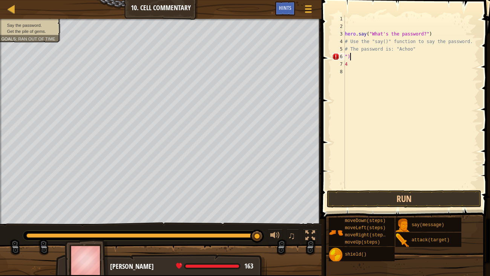
click at [390, 57] on div "hero . say ( "What's the password?" ) # Use the "say()" function to say the pas…" at bounding box center [410, 109] width 135 height 188
type textarea """
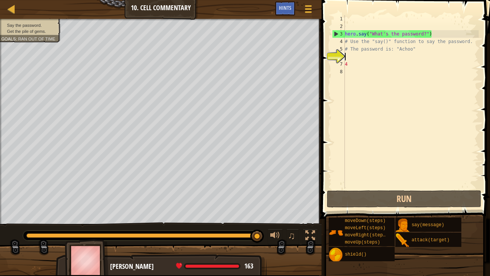
click at [366, 57] on div "hero . say ( "What's the password?" ) # Use the "say()" function to say the pas…" at bounding box center [410, 109] width 135 height 188
type textarea "h"
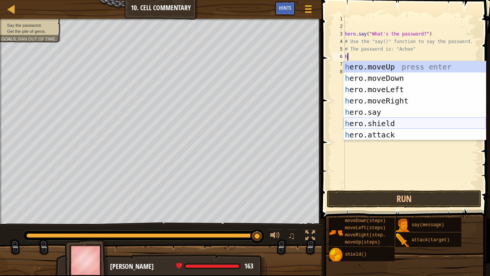
click at [373, 126] on div "h ero.moveUp press enter h ero.moveDown press enter h ero.moveLeft press enter …" at bounding box center [414, 112] width 142 height 102
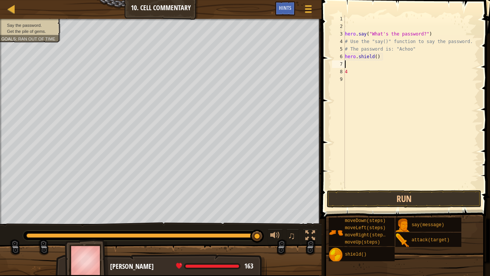
click at [361, 71] on div "hero . say ( "What's the password?" ) # Use the "say()" function to say the pas…" at bounding box center [410, 109] width 135 height 188
type textarea "4"
click at [398, 201] on button "Run" at bounding box center [404, 198] width 155 height 17
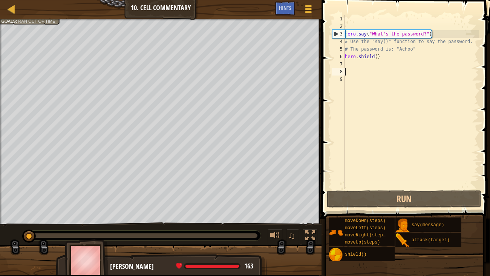
drag, startPoint x: 197, startPoint y: 235, endPoint x: 5, endPoint y: 235, distance: 192.6
click at [5, 224] on div "♫" at bounding box center [160, 233] width 321 height 23
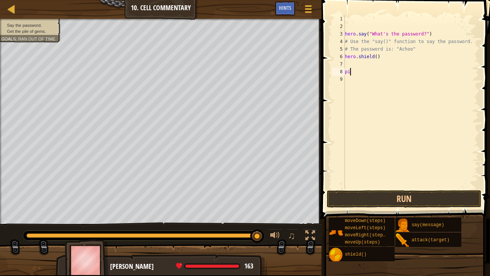
type textarea "p"
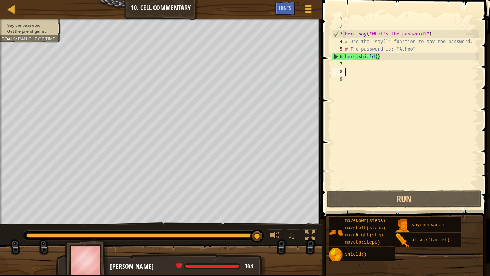
click at [412, 34] on div "hero . say ( "What's the password?" ) # Use the "say()" function to say the pas…" at bounding box center [410, 109] width 135 height 188
type textarea "hero.say("What's the password?")"
click at [312, 9] on div at bounding box center [308, 8] width 10 height 11
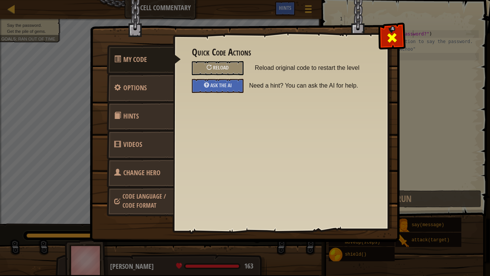
click at [396, 36] on span at bounding box center [392, 38] width 12 height 12
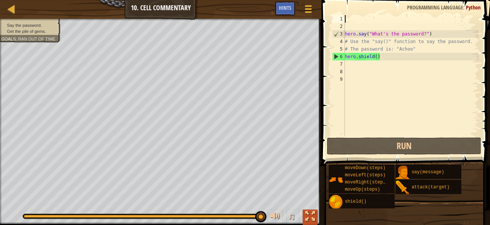
click at [311, 218] on div at bounding box center [310, 216] width 10 height 10
